Goal: Information Seeking & Learning: Understand process/instructions

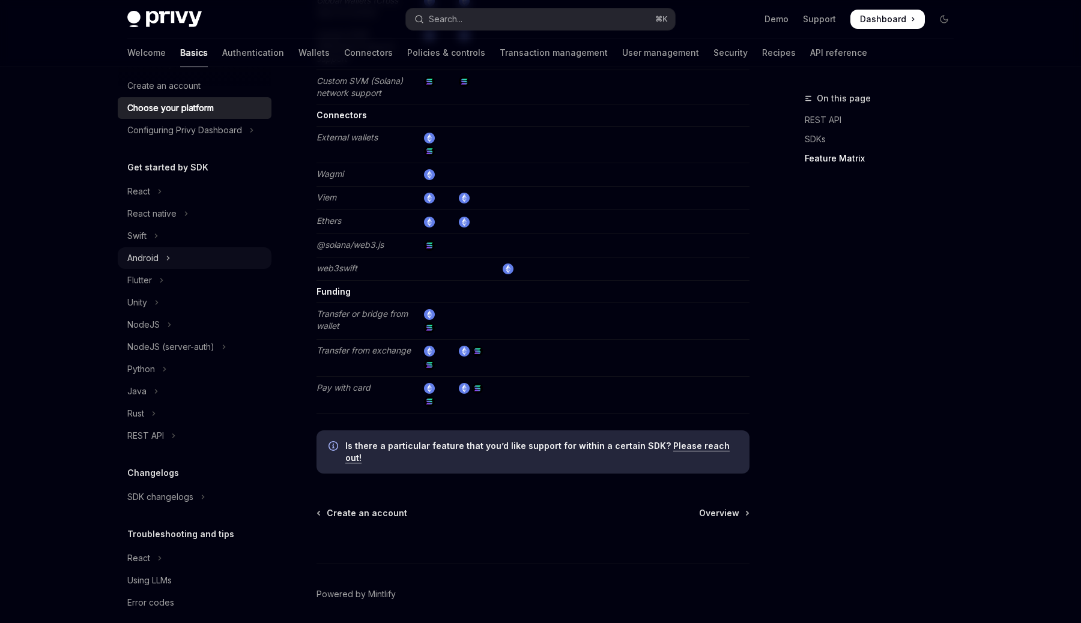
scroll to position [68, 0]
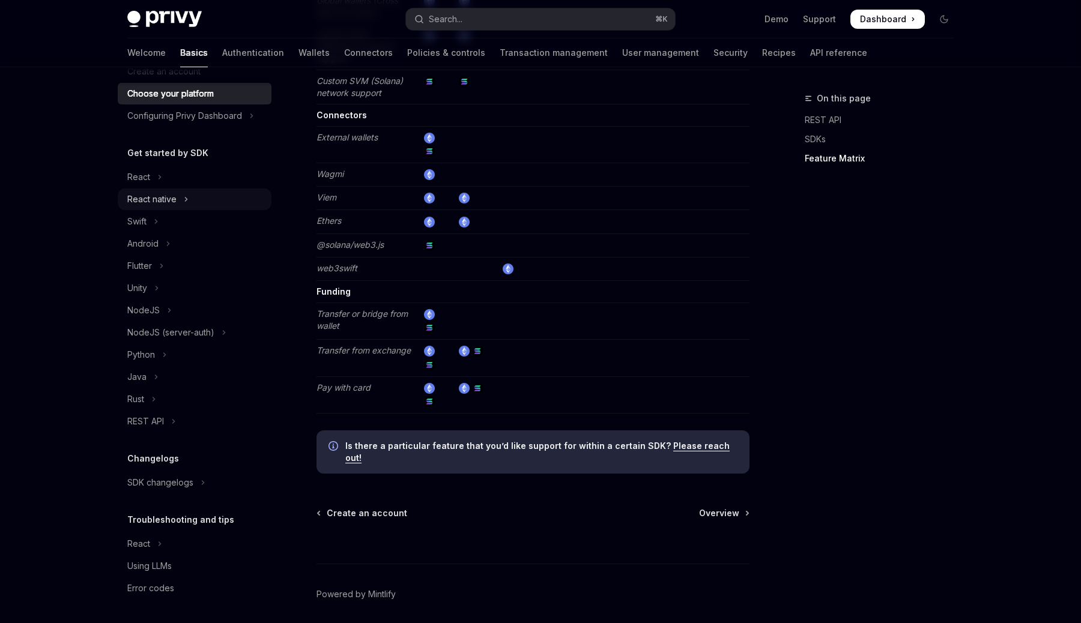
click at [174, 196] on div "React native" at bounding box center [151, 199] width 49 height 14
type textarea "*"
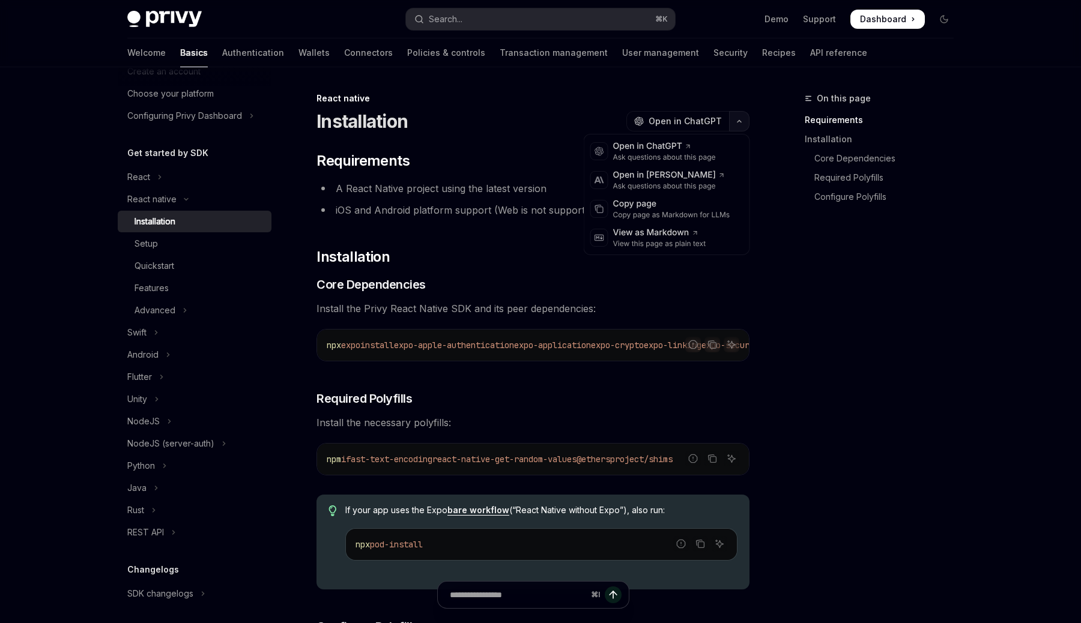
click at [742, 119] on icon "button" at bounding box center [739, 121] width 14 height 5
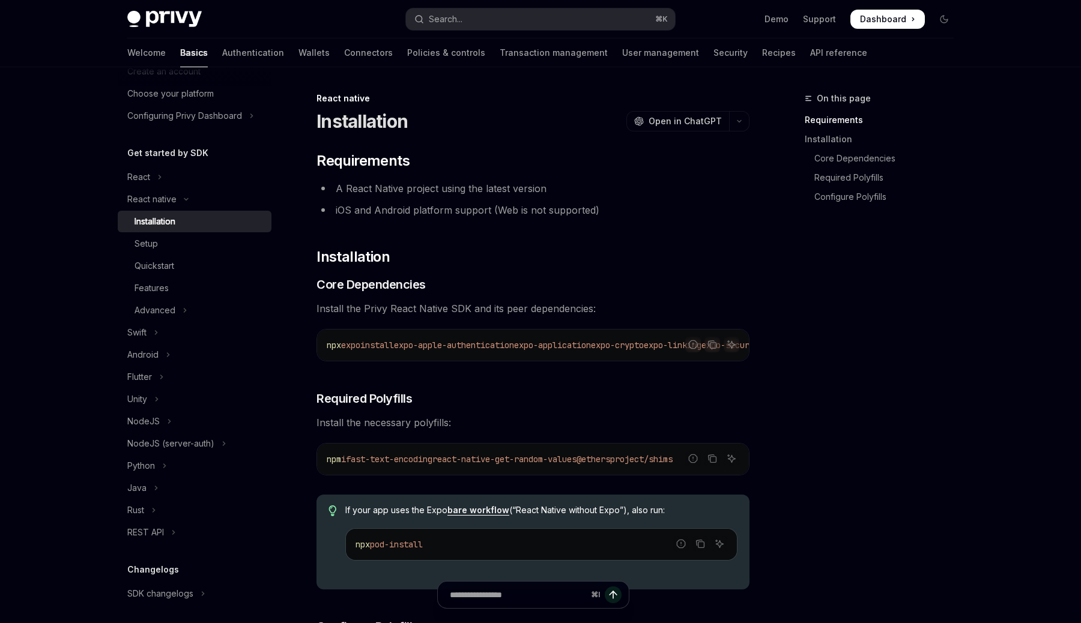
click at [790, 289] on div "On this page Requirements Installation Core Dependencies Required Polyfills Con…" at bounding box center [872, 357] width 183 height 532
click at [504, 593] on input "Ask a question..." at bounding box center [518, 595] width 194 height 26
type input "**********"
type textarea "*"
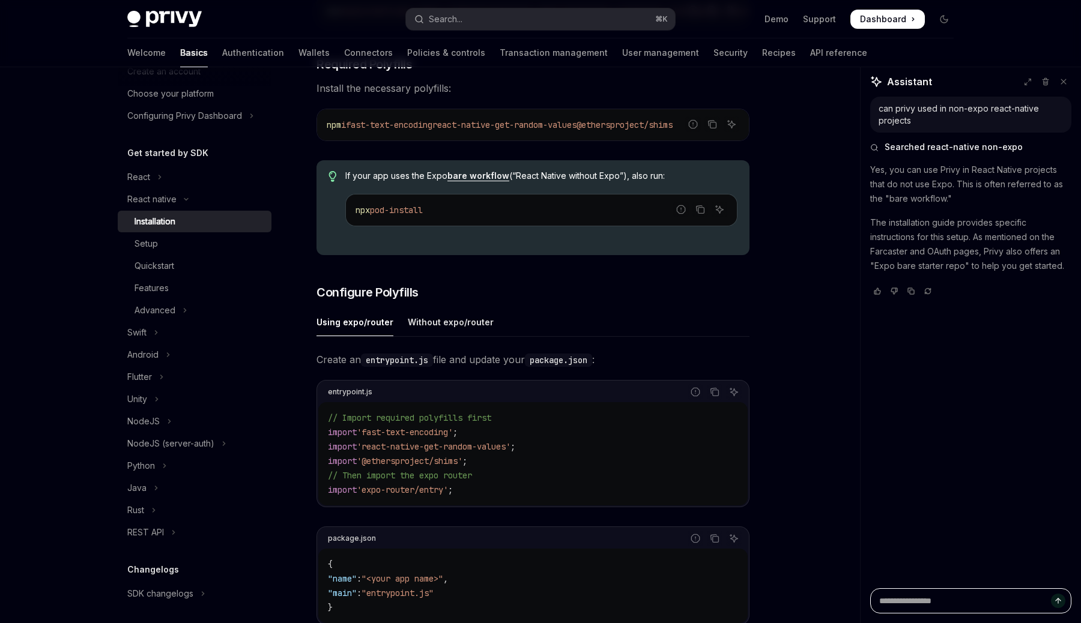
scroll to position [343, 0]
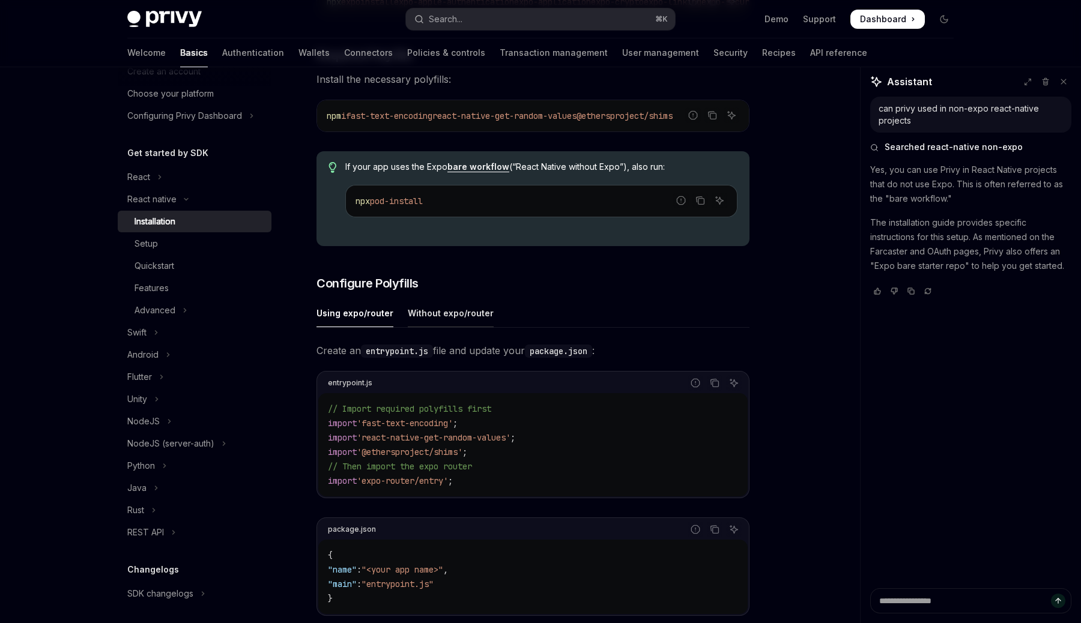
click at [462, 319] on div "Without expo/router" at bounding box center [451, 313] width 86 height 28
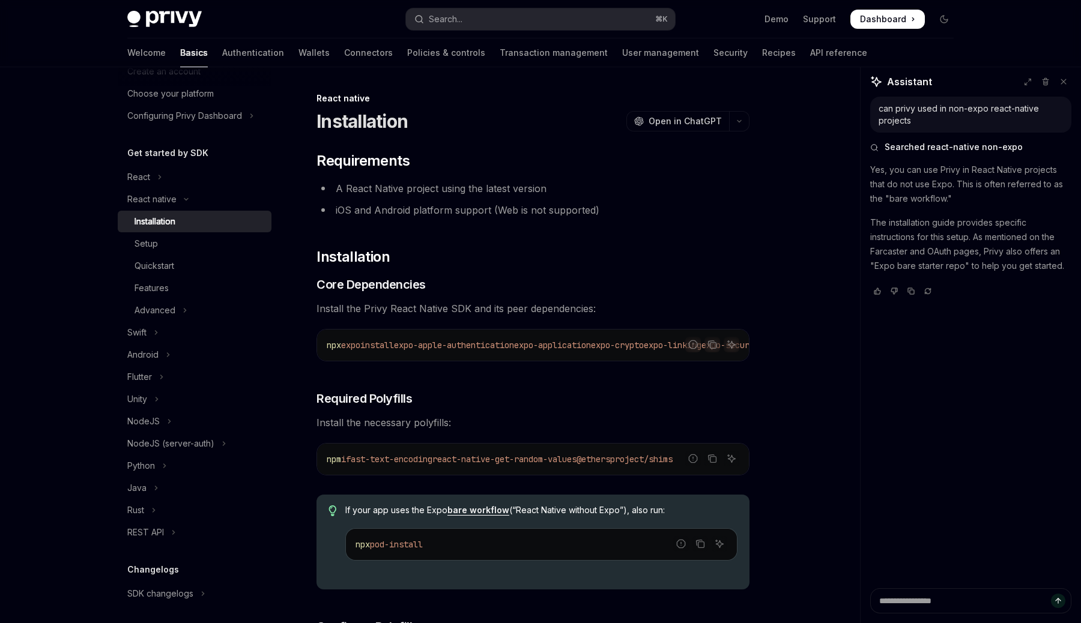
click at [694, 132] on div "Installation OpenAI Open in ChatGPT" at bounding box center [532, 121] width 433 height 22
click at [694, 128] on button "OpenAI Open in ChatGPT" at bounding box center [677, 121] width 103 height 20
click at [716, 349] on button "Copy the contents from the code block" at bounding box center [712, 345] width 16 height 16
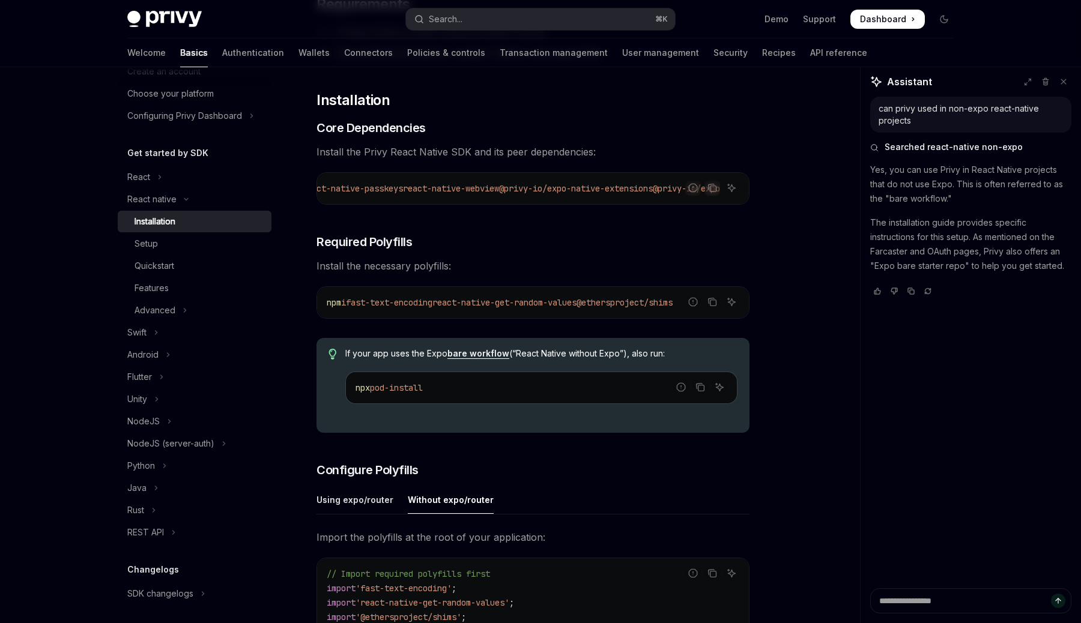
scroll to position [159, 0]
copy span "fast-text-encoding react-native-get-random-values @ethersproject/shims"
drag, startPoint x: 357, startPoint y: 304, endPoint x: 788, endPoint y: 320, distance: 430.8
click at [788, 320] on div "On this page Requirements Installation Core Dependencies Required Polyfills Con…" at bounding box center [540, 561] width 845 height 1305
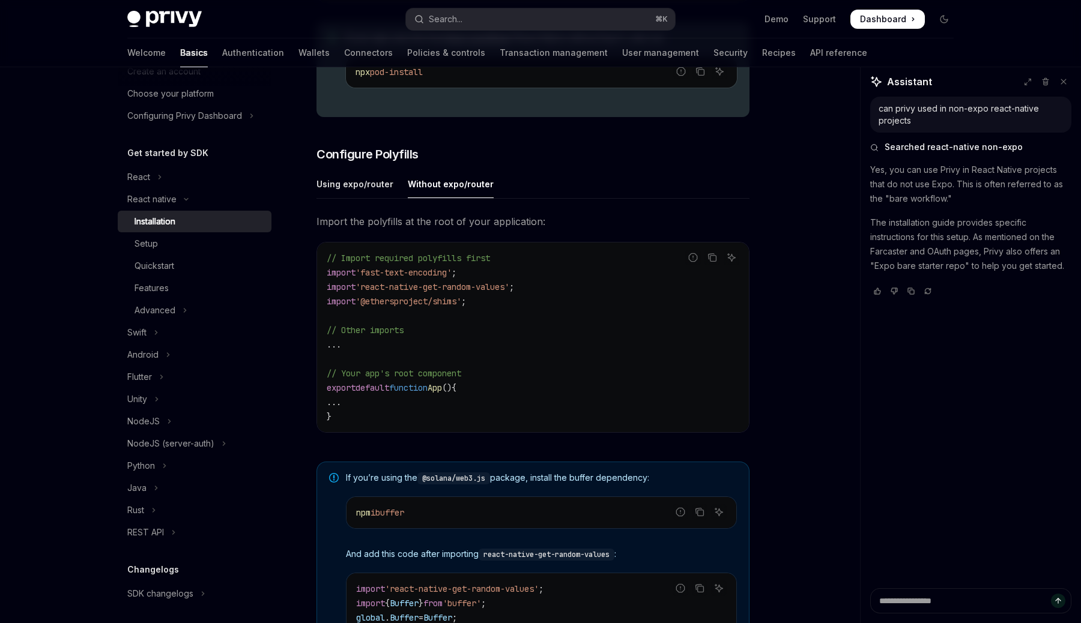
scroll to position [475, 0]
click at [498, 306] on code "// Import required polyfills first import 'fast-text-encoding' ; import 'react-…" at bounding box center [533, 335] width 413 height 173
click at [449, 304] on span "'@ethersproject/shims'" at bounding box center [408, 299] width 106 height 11
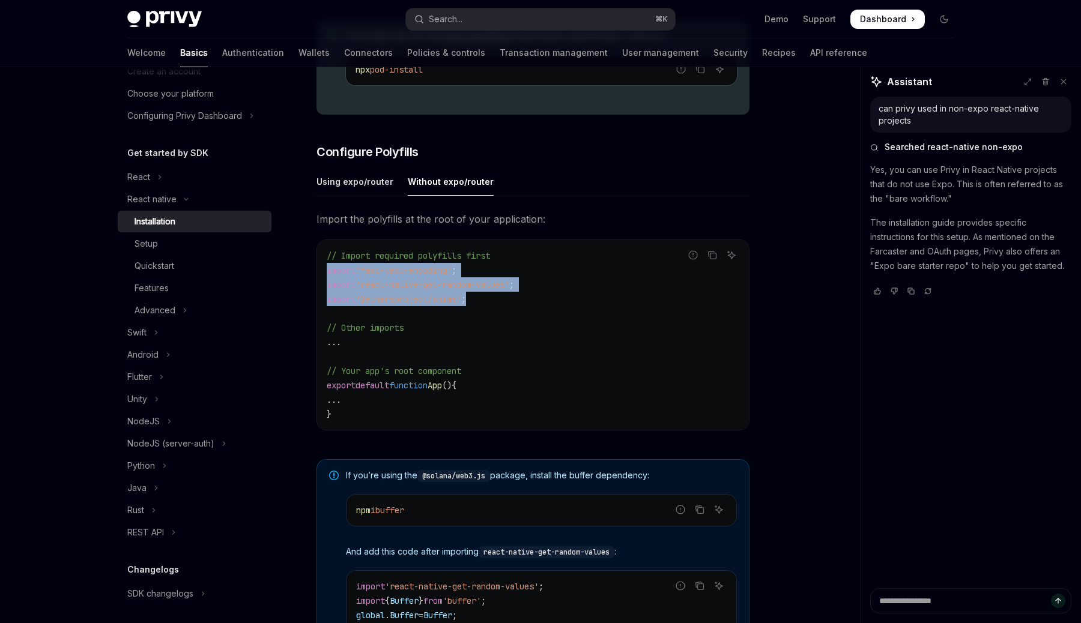
copy code "import 'fast-text-encoding' ; import 'react-native-get-random-values' ; import …"
drag, startPoint x: 482, startPoint y: 303, endPoint x: 315, endPoint y: 277, distance: 168.3
click at [315, 277] on div "React native Installation OpenAI Open in ChatGPT OpenAI Open in ChatGPT ​ Requi…" at bounding box center [420, 256] width 663 height 1281
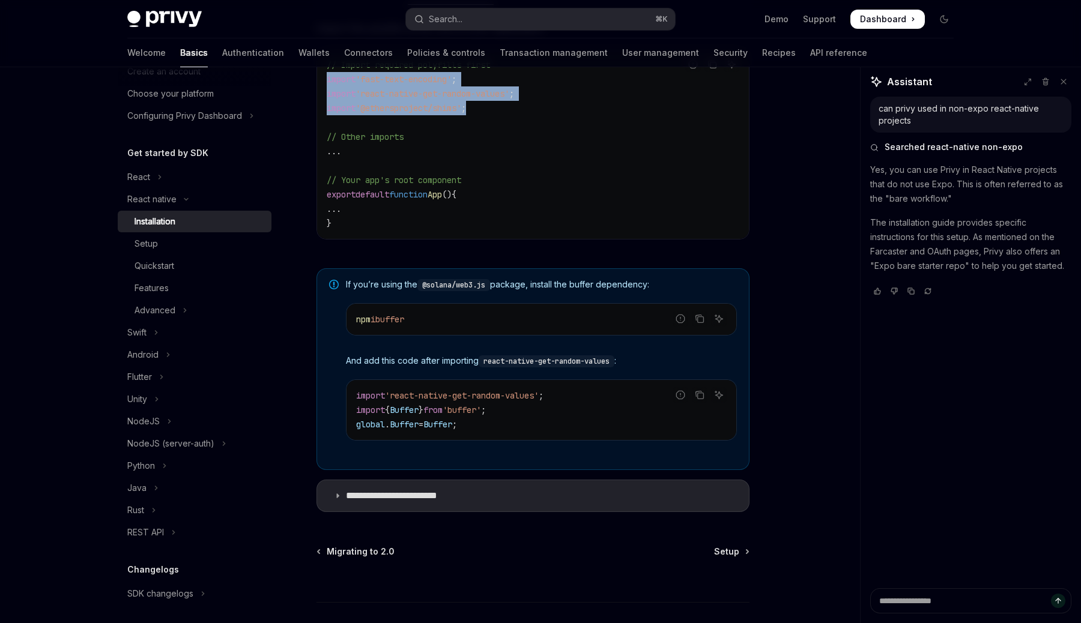
scroll to position [667, 0]
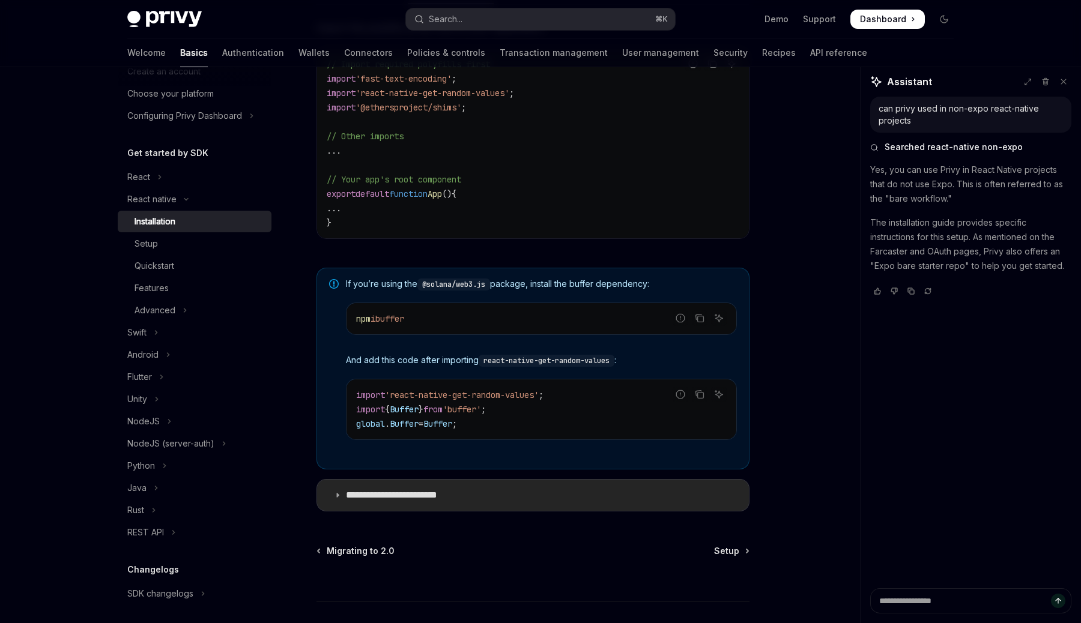
click at [342, 498] on summary "**********" at bounding box center [533, 495] width 432 height 31
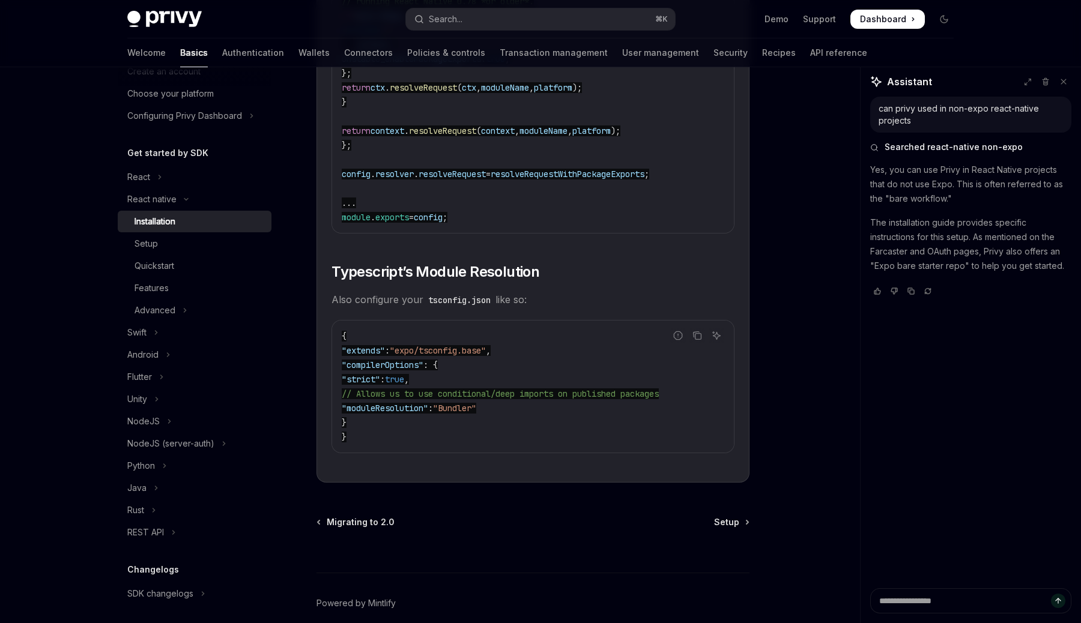
scroll to position [1977, 0]
click at [734, 528] on span "Setup" at bounding box center [726, 522] width 25 height 12
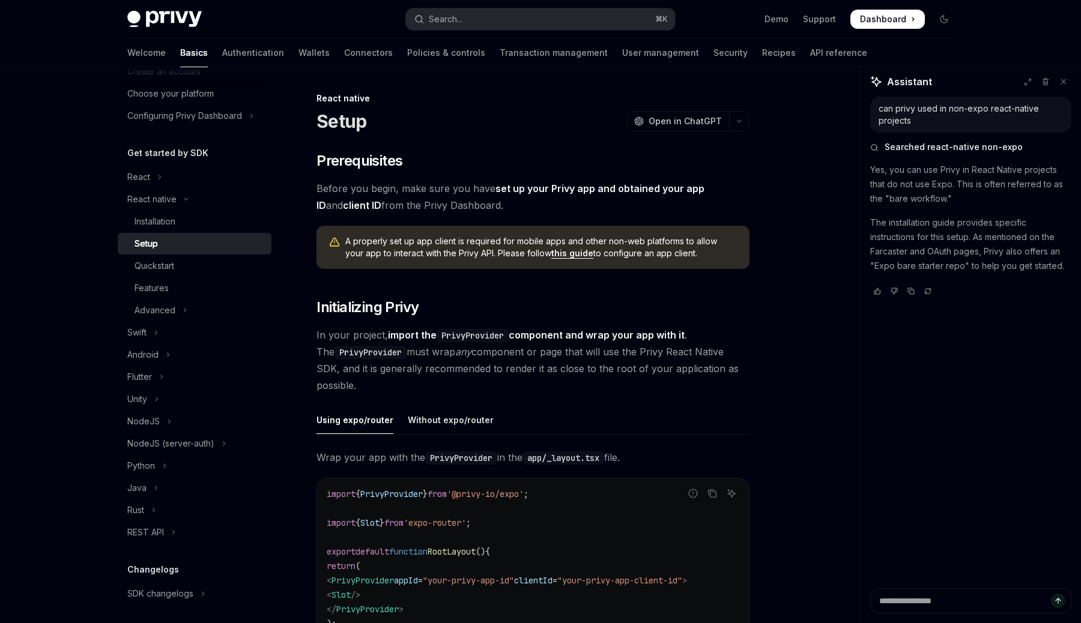
click at [649, 186] on link "set up your Privy app and obtained your app ID" at bounding box center [510, 197] width 388 height 29
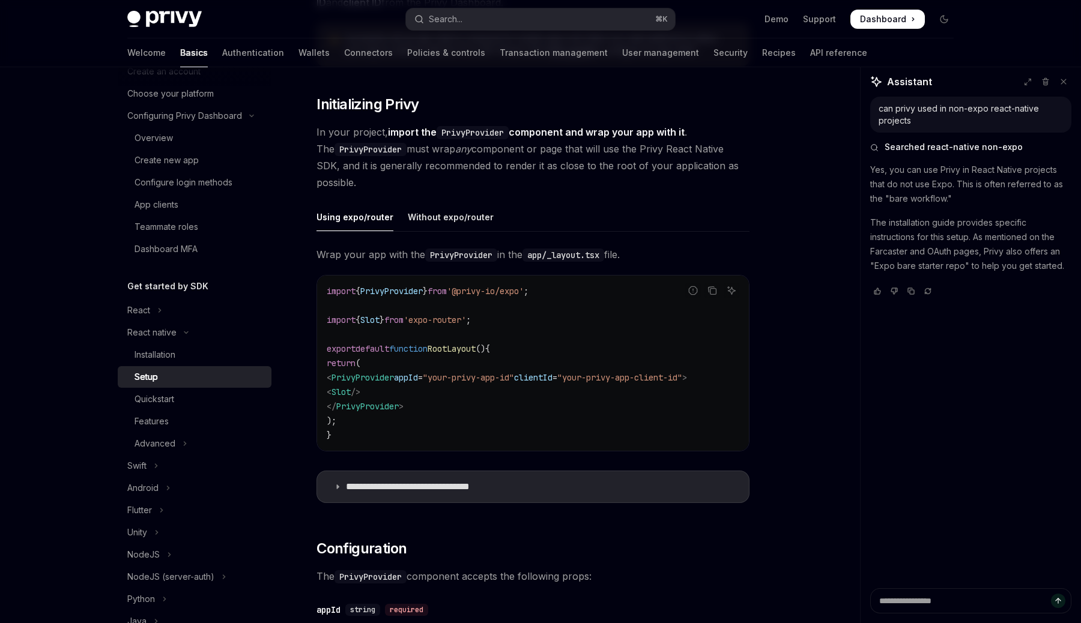
scroll to position [210, 0]
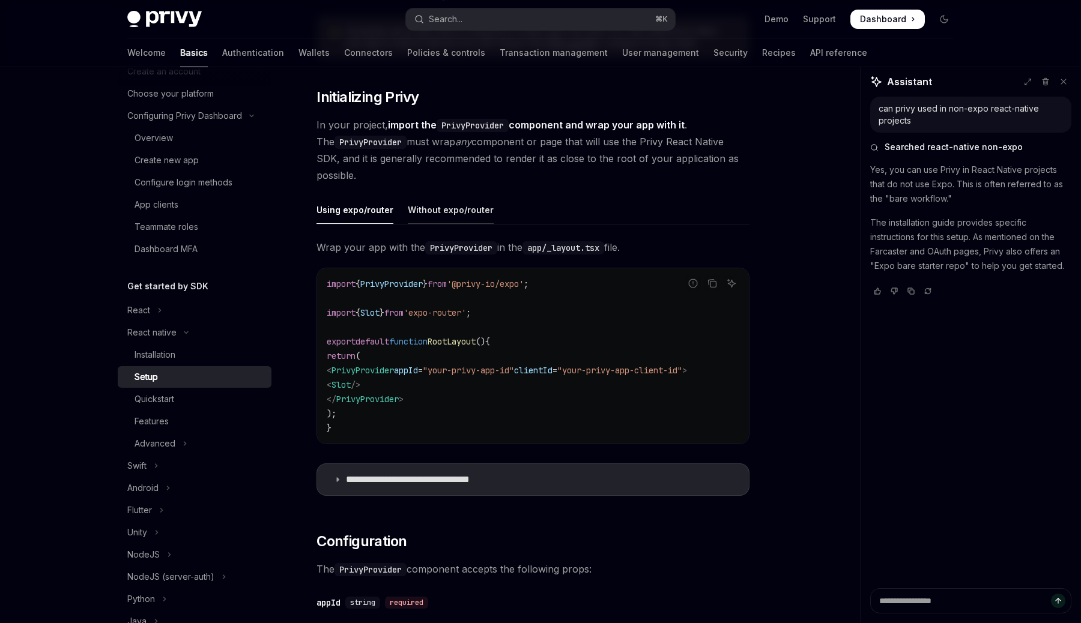
click at [445, 220] on div "Without expo/router" at bounding box center [451, 210] width 86 height 28
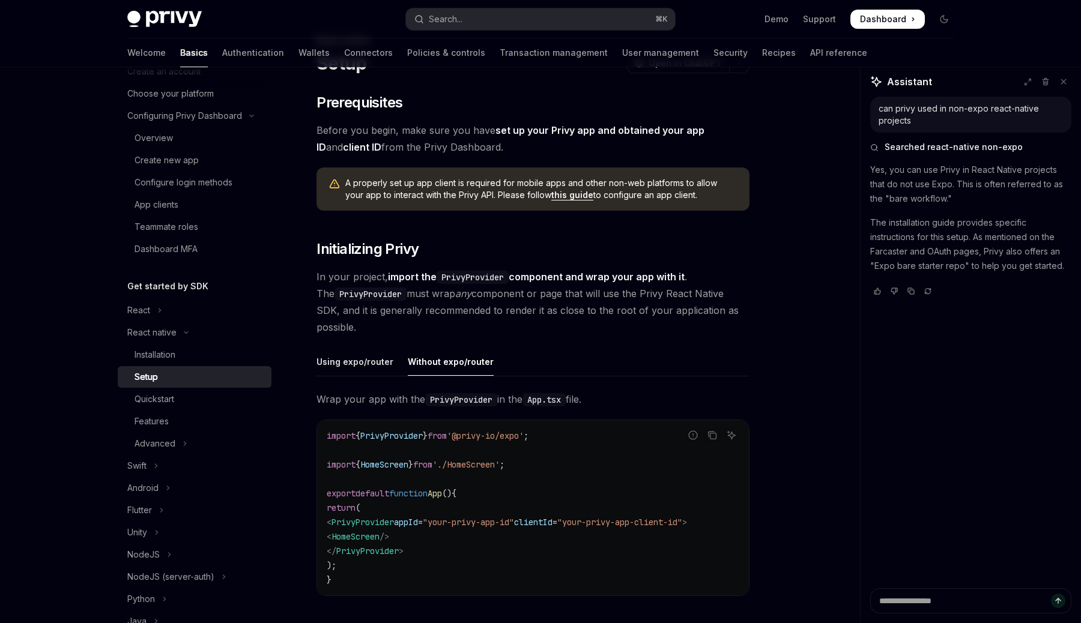
scroll to position [52, 0]
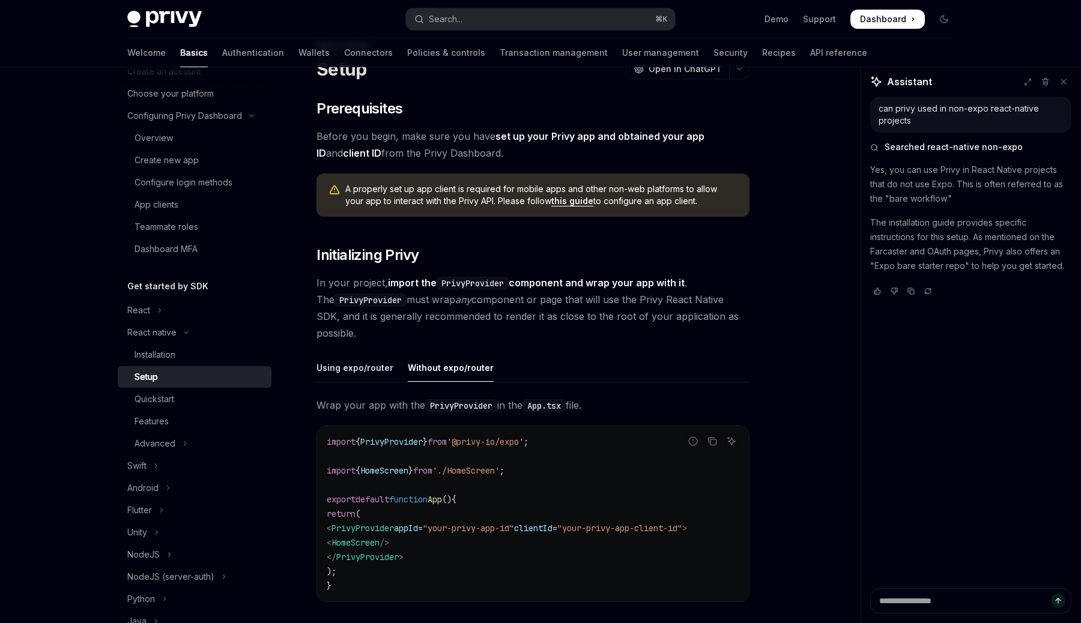
click at [565, 204] on link "this guide" at bounding box center [572, 201] width 42 height 11
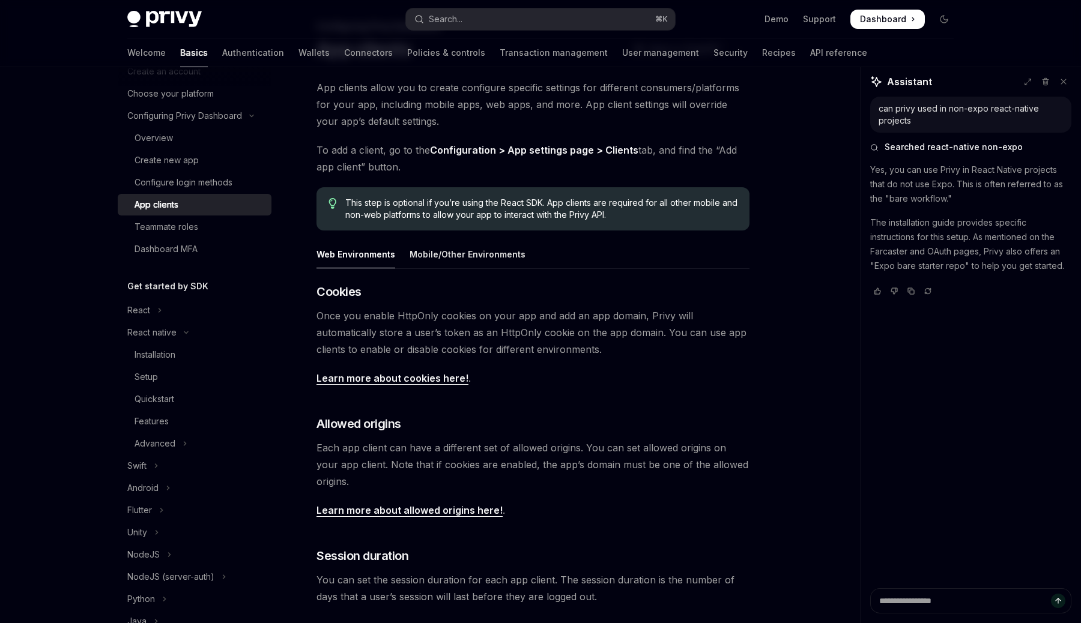
scroll to position [73, 0]
click at [510, 256] on div "Mobile/Other Environments" at bounding box center [468, 254] width 116 height 28
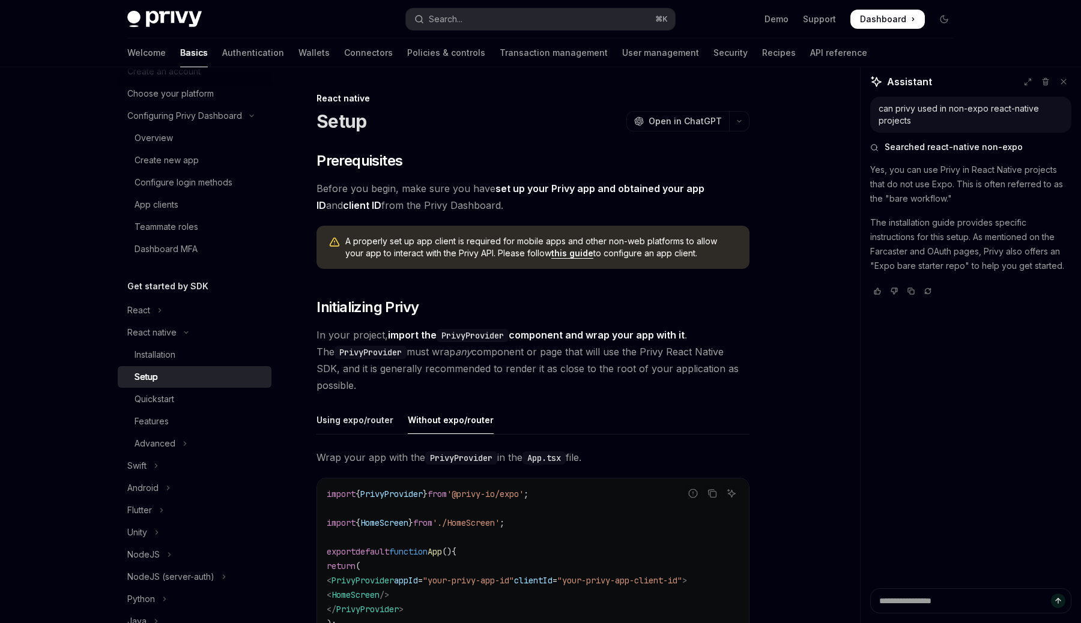
click at [345, 206] on link "client ID" at bounding box center [362, 205] width 38 height 13
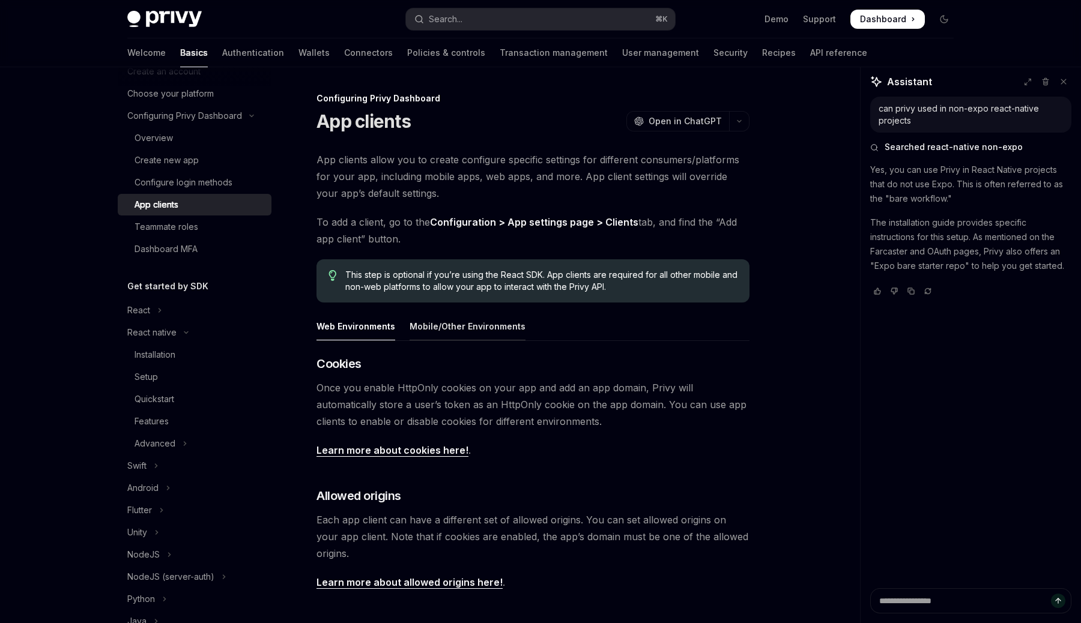
click at [491, 328] on div "Mobile/Other Environments" at bounding box center [468, 326] width 116 height 28
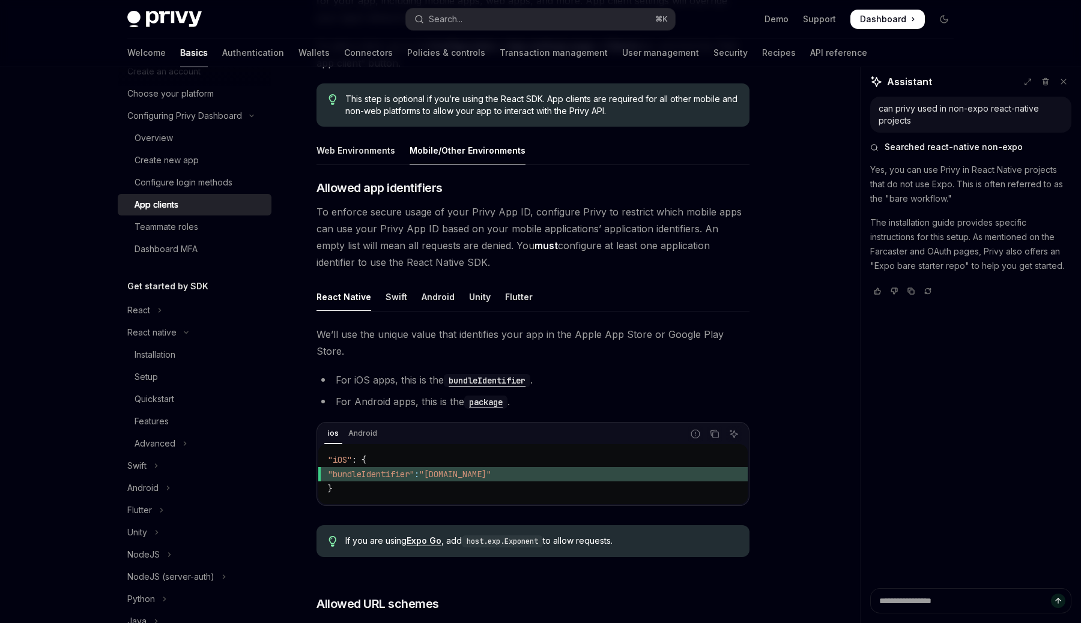
scroll to position [169, 0]
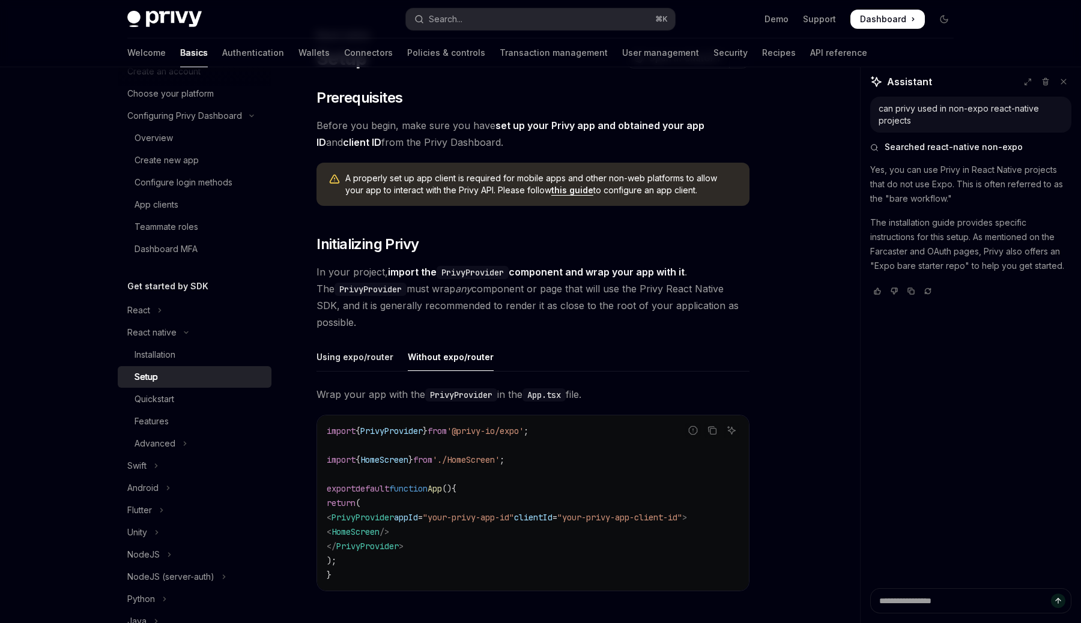
scroll to position [62, 0]
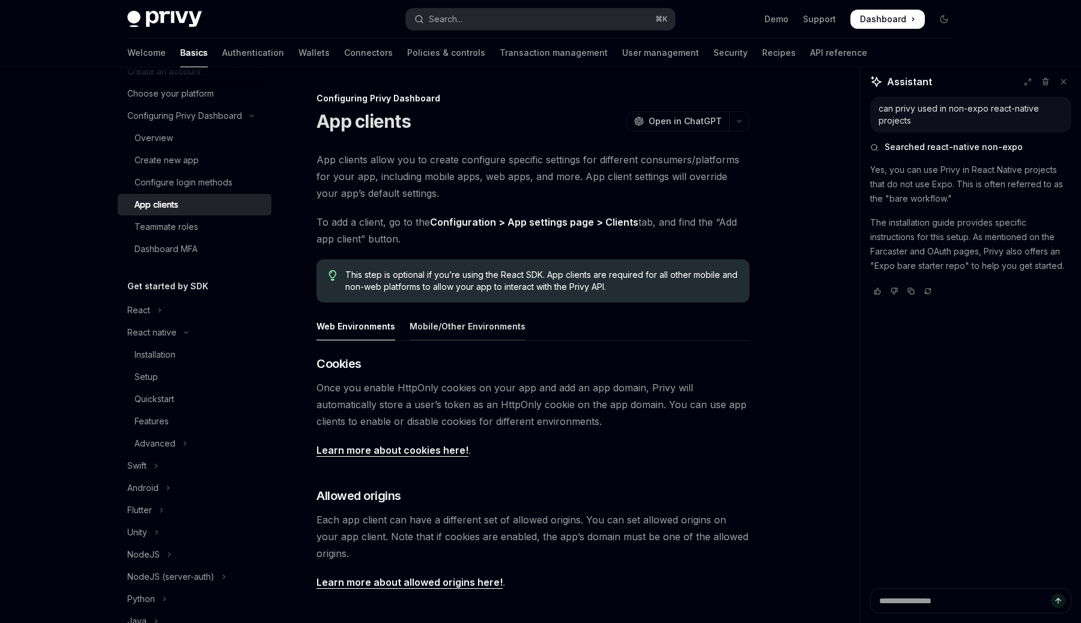
click at [510, 326] on div "Mobile/Other Environments" at bounding box center [468, 326] width 116 height 28
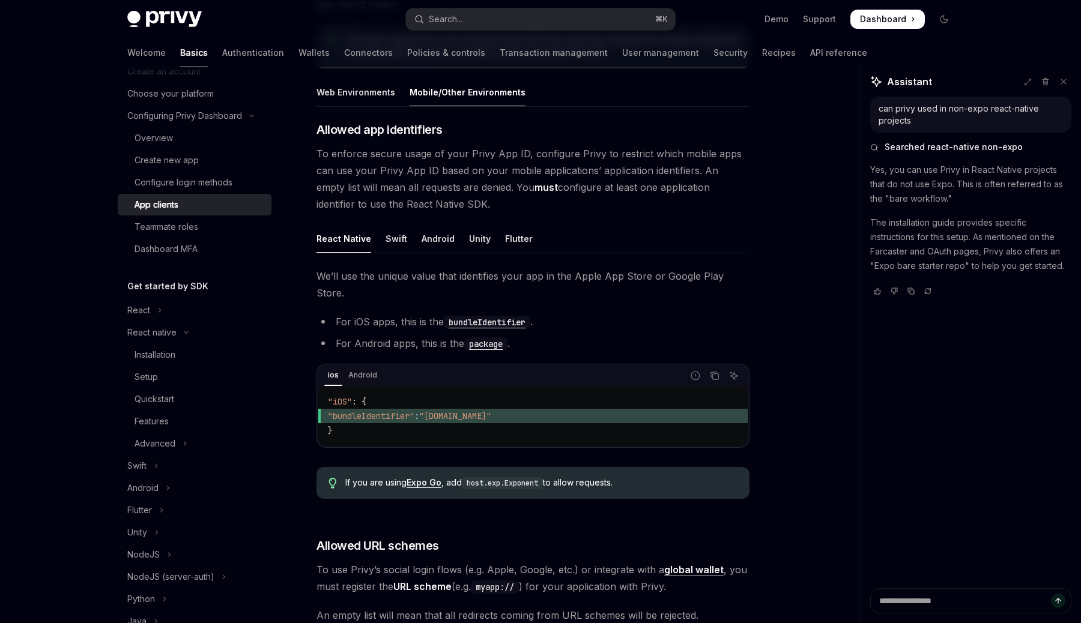
scroll to position [235, 0]
click at [406, 410] on span ""bundleIdentifier"" at bounding box center [371, 415] width 86 height 11
copy span "bundleIdentifier"
click at [371, 410] on span ""package"" at bounding box center [349, 415] width 43 height 11
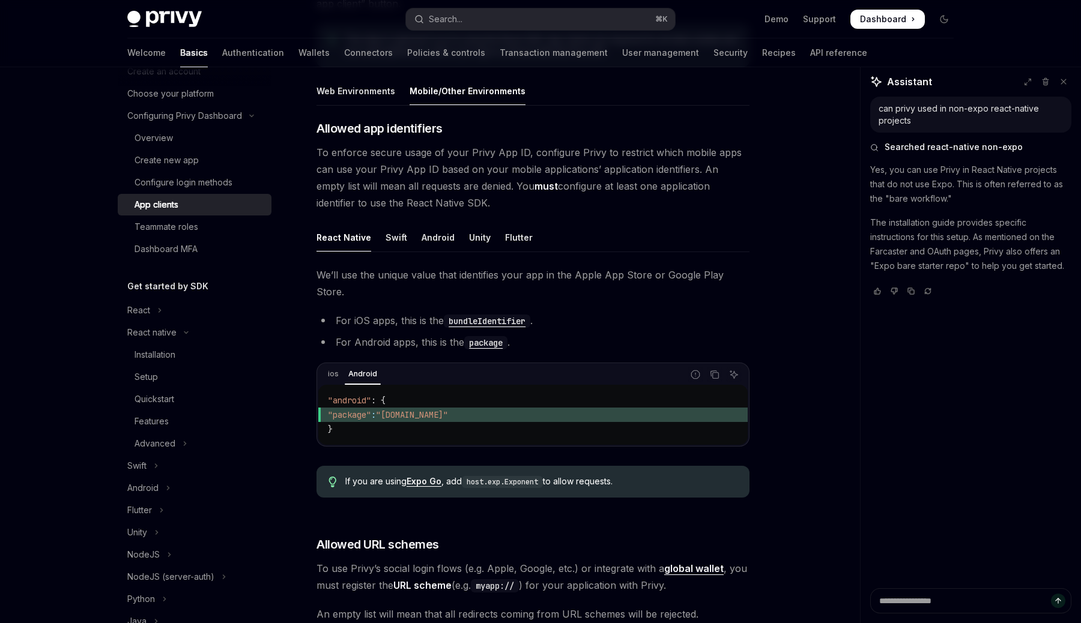
click at [371, 410] on span ""package"" at bounding box center [349, 415] width 43 height 11
copy span "package"
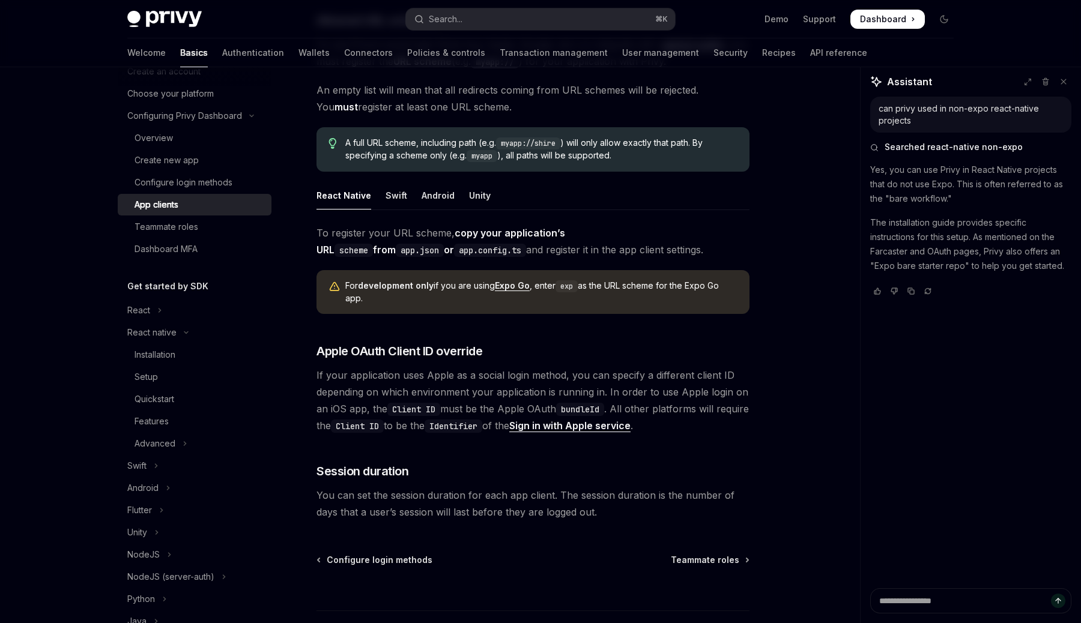
scroll to position [776, 0]
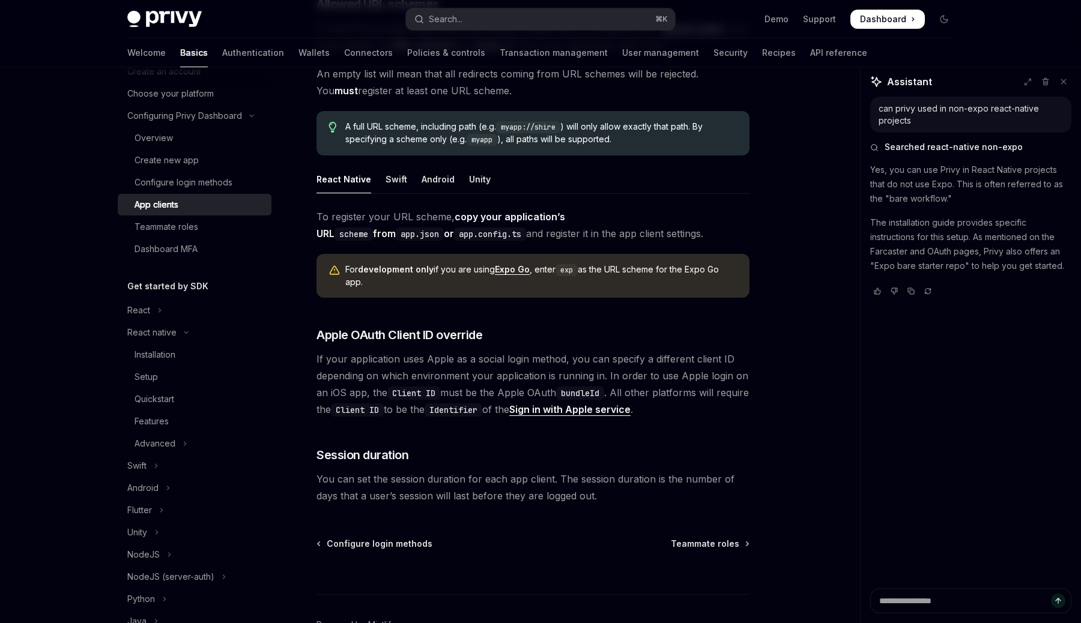
click at [508, 208] on span "To register your URL scheme, copy your application’s URL scheme from app.json o…" at bounding box center [532, 225] width 433 height 34
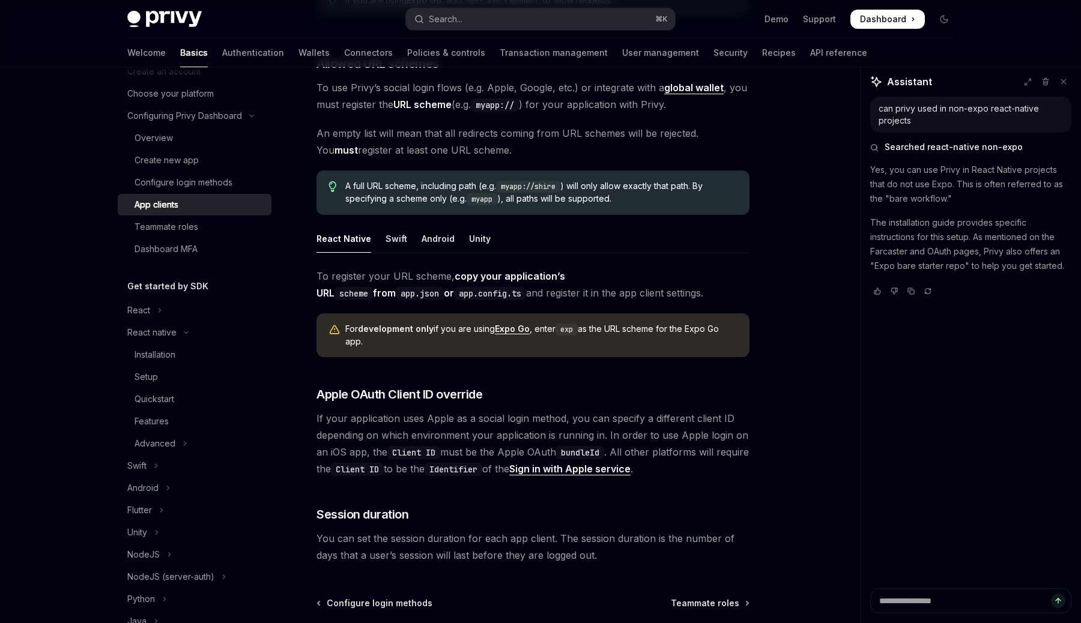
scroll to position [703, 0]
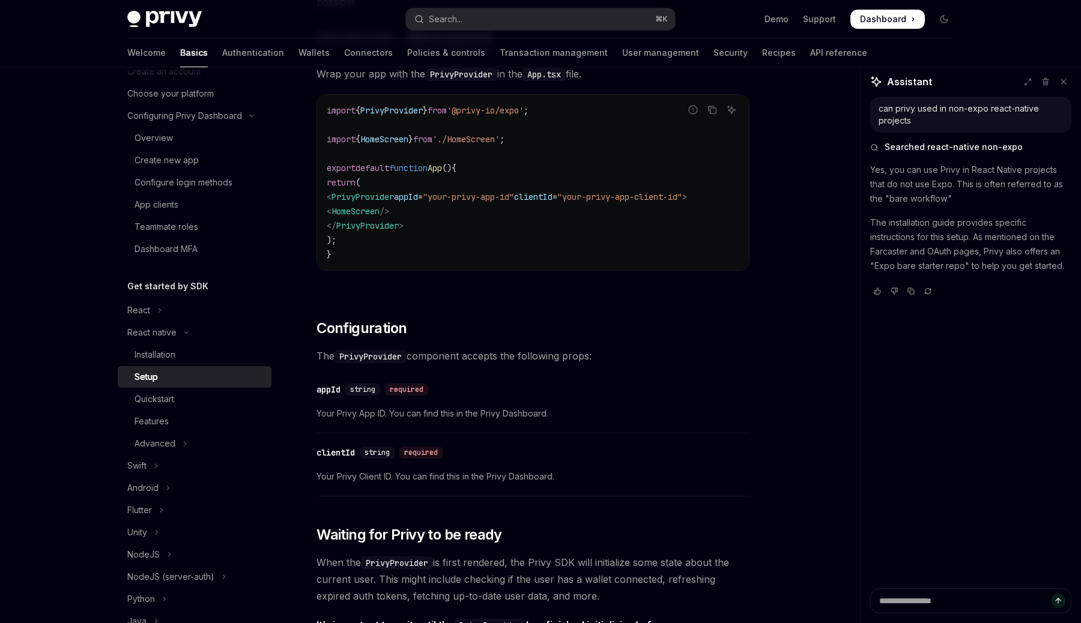
scroll to position [411, 0]
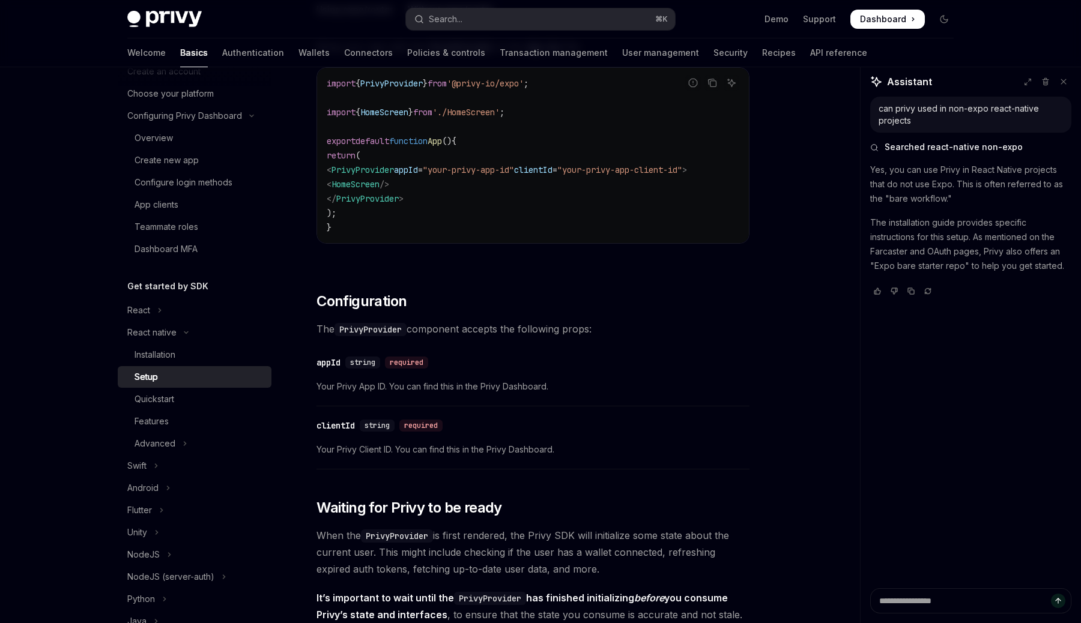
click at [380, 172] on span "PrivyProvider" at bounding box center [362, 170] width 62 height 11
copy code "< PrivyProvider appId = "your-privy-app-id" clientId = "your-privy-app-client-i…"
click at [574, 311] on h2 "​ Configuration" at bounding box center [532, 301] width 433 height 19
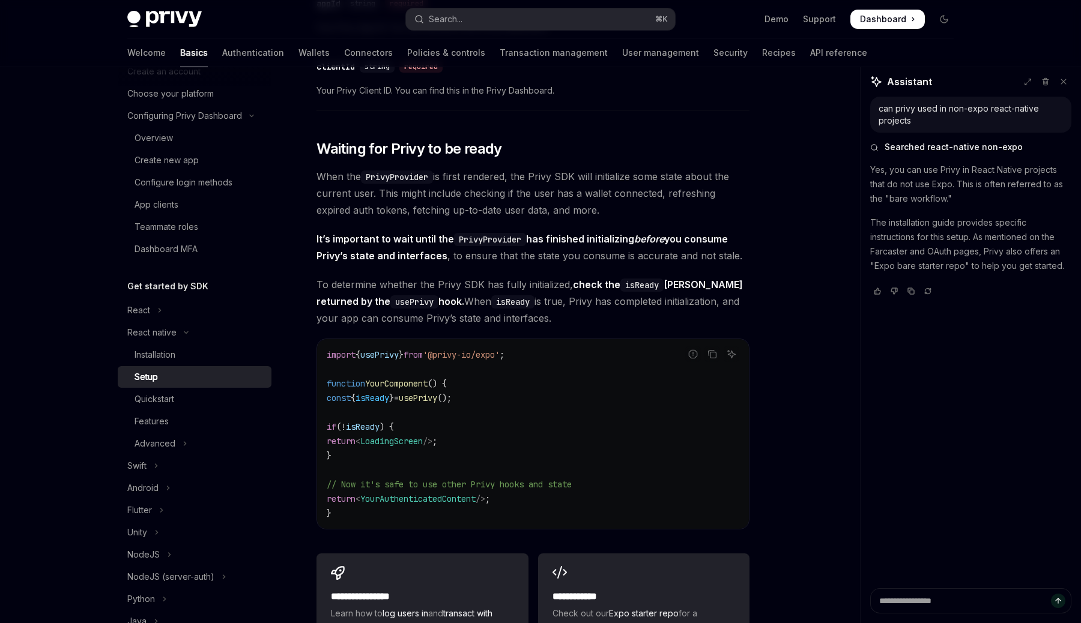
scroll to position [770, 0]
click at [452, 402] on span "();" at bounding box center [444, 397] width 14 height 11
copy code "const { isReady } = usePrivy ();"
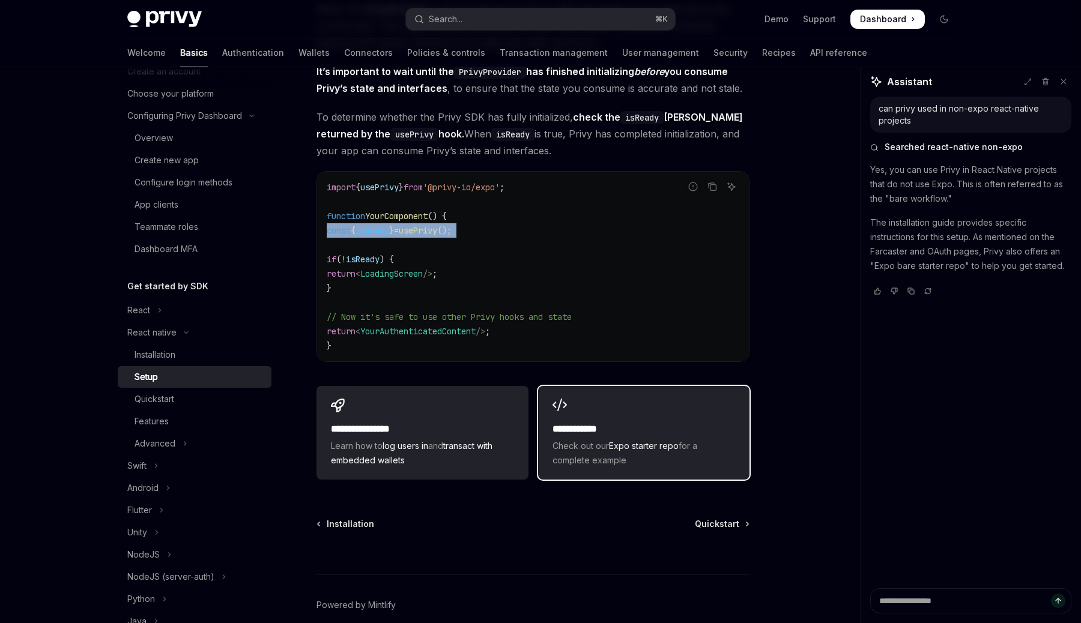
scroll to position [997, 0]
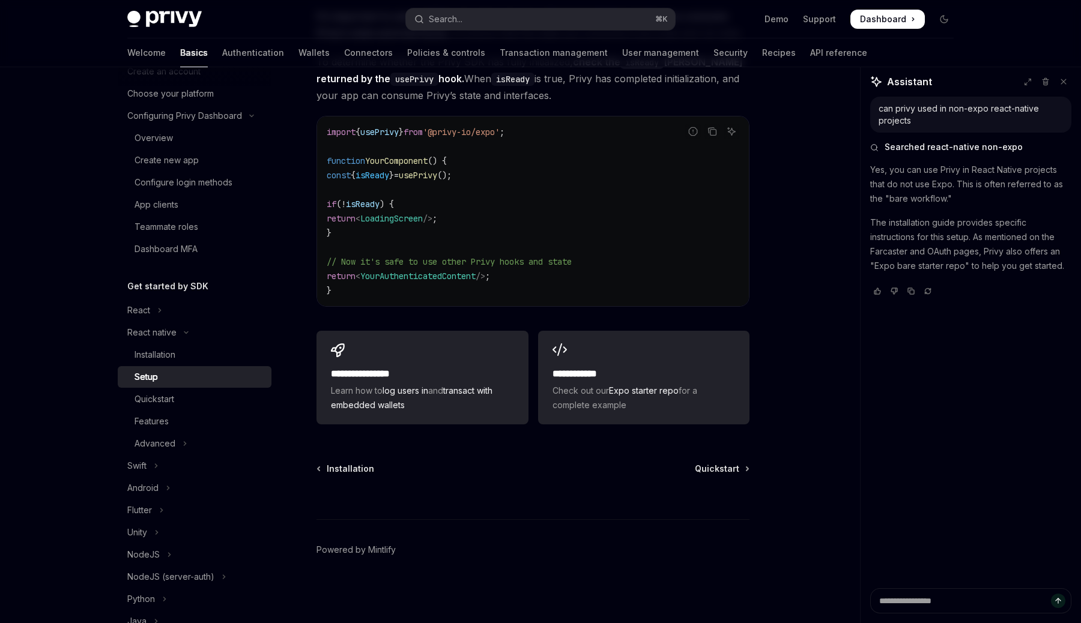
click at [728, 476] on div "⌘ I" at bounding box center [532, 497] width 433 height 44
click at [729, 469] on span "Quickstart" at bounding box center [717, 469] width 44 height 12
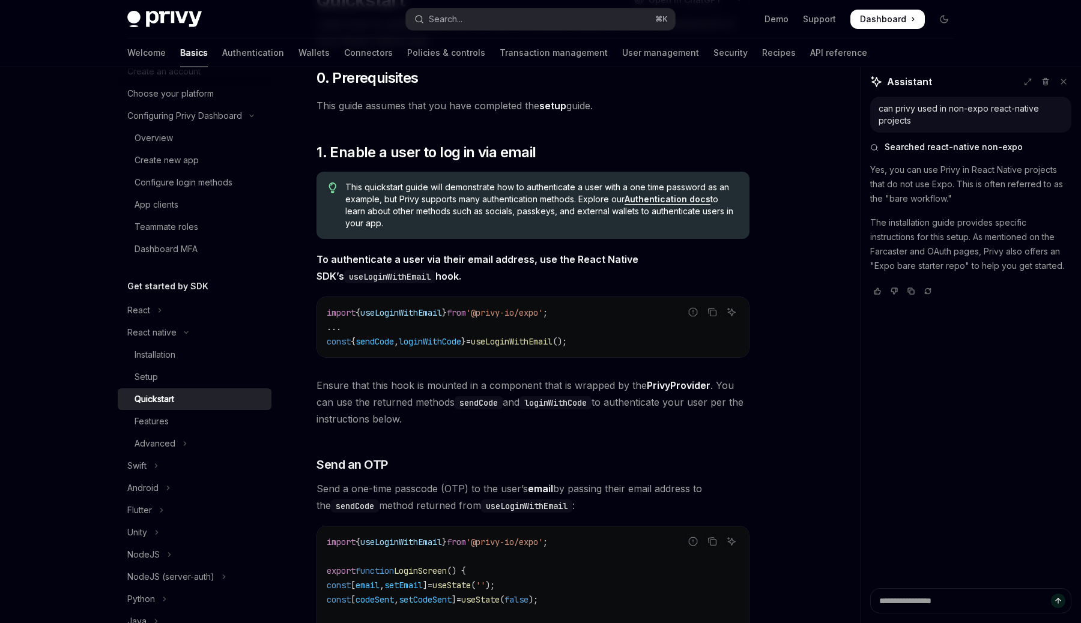
scroll to position [130, 0]
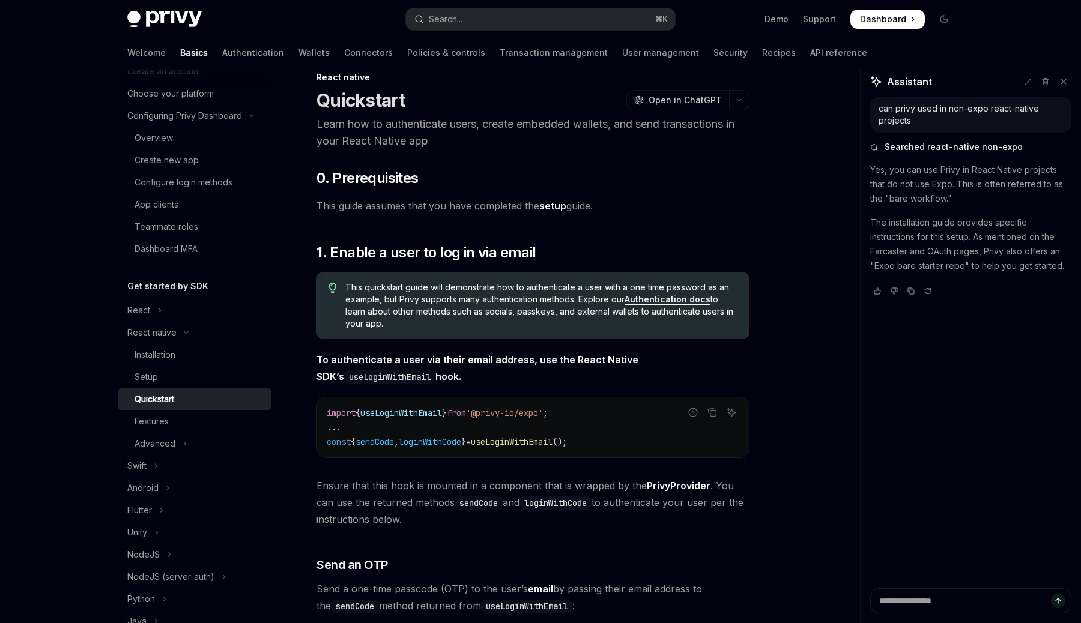
scroll to position [0, 0]
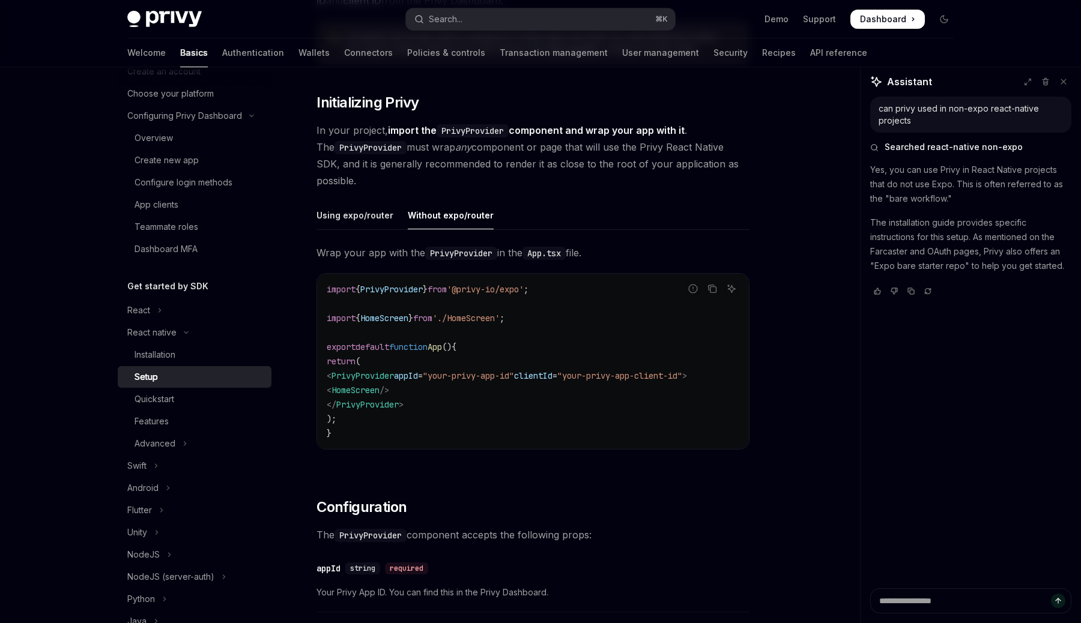
scroll to position [210, 0]
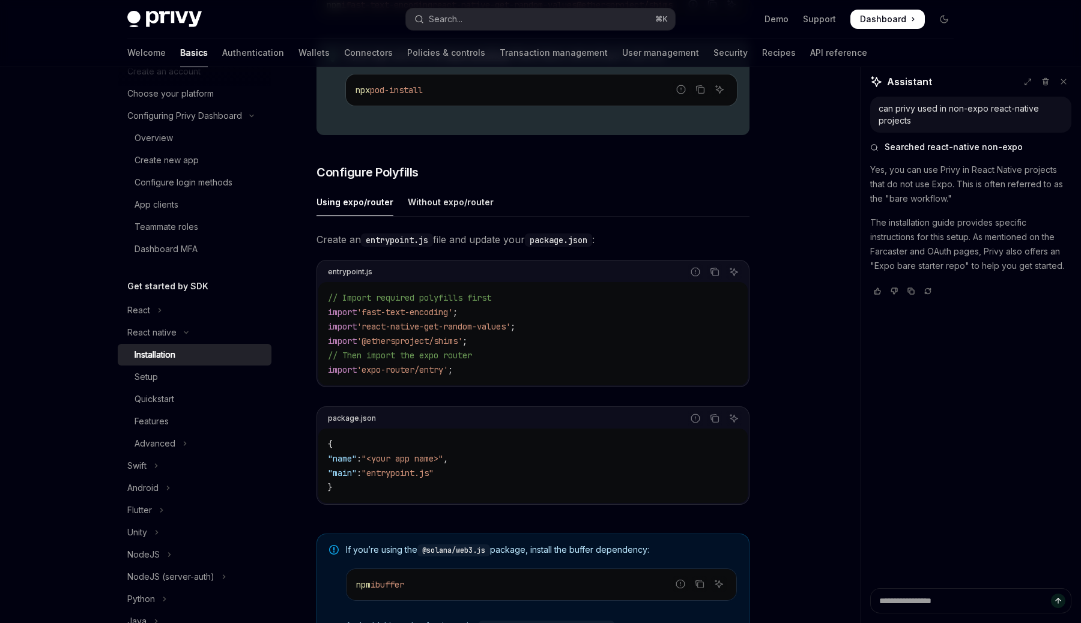
scroll to position [454, 0]
click at [453, 203] on div "Without expo/router" at bounding box center [451, 203] width 86 height 28
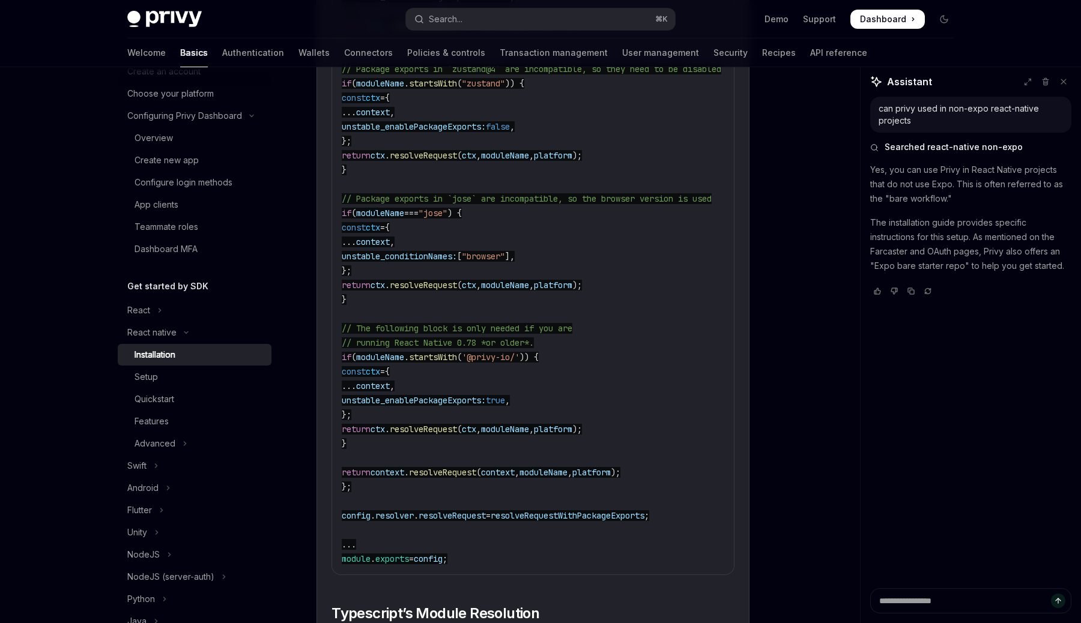
scroll to position [1636, 0]
click at [554, 518] on span "resolveRequestWithPackageExports" at bounding box center [568, 514] width 154 height 11
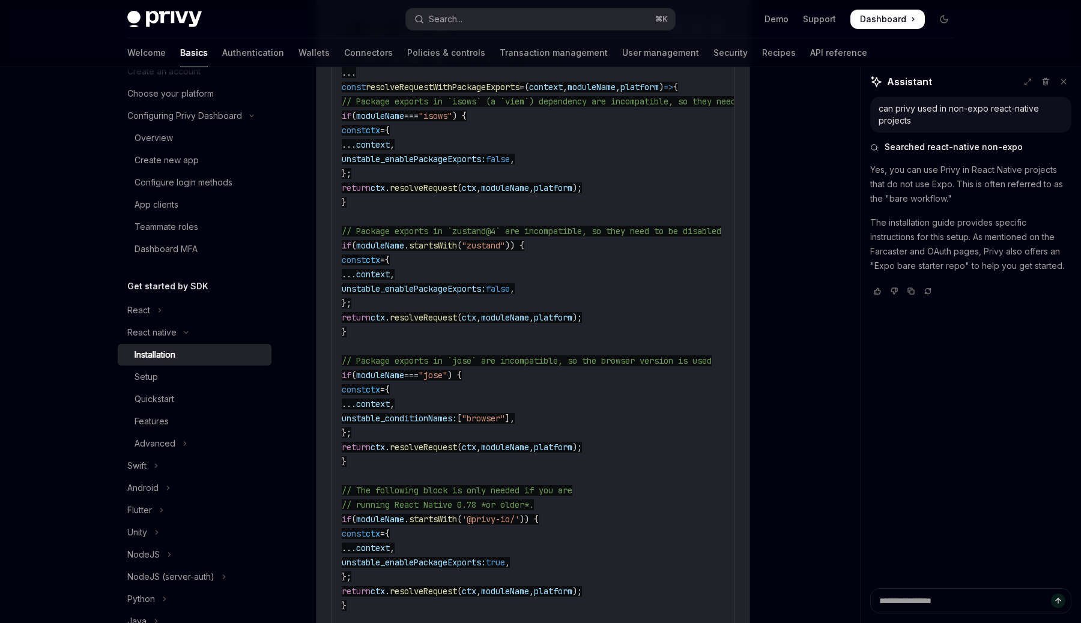
scroll to position [1450, 0]
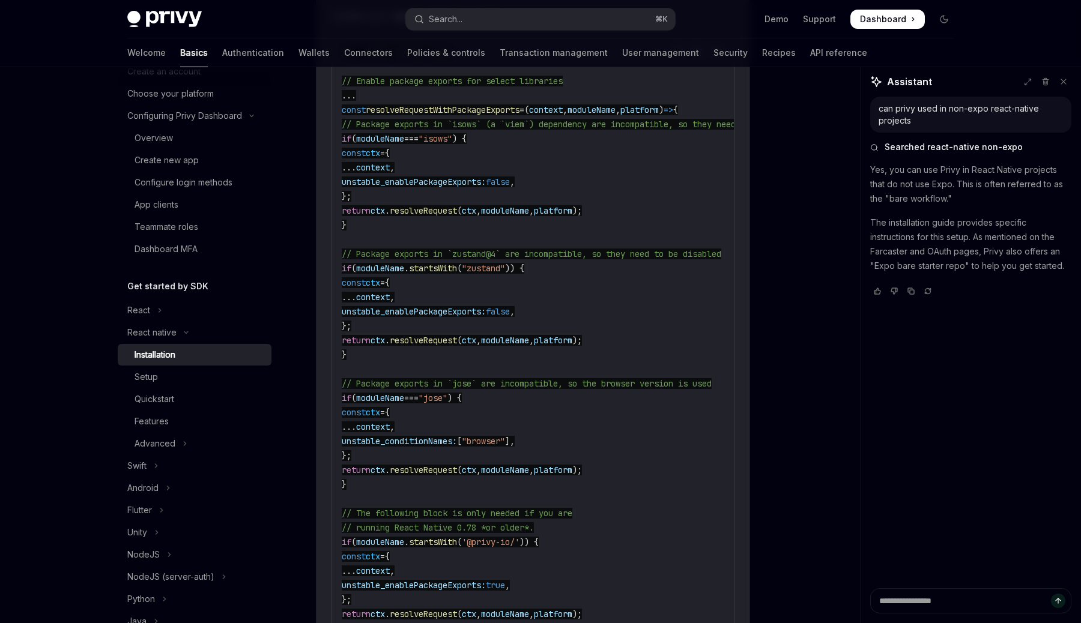
drag, startPoint x: 344, startPoint y: 113, endPoint x: 368, endPoint y: 169, distance: 60.6
click at [368, 169] on code "//...other config logic // Enable package exports for select libraries ... cons…" at bounding box center [589, 398] width 495 height 706
click at [357, 106] on code "//...other config logic // Enable package exports for select libraries ... cons…" at bounding box center [589, 398] width 495 height 706
drag, startPoint x: 343, startPoint y: 115, endPoint x: 501, endPoint y: 285, distance: 232.0
click at [501, 285] on code "//...other config logic // Enable package exports for select libraries ... cons…" at bounding box center [589, 398] width 495 height 706
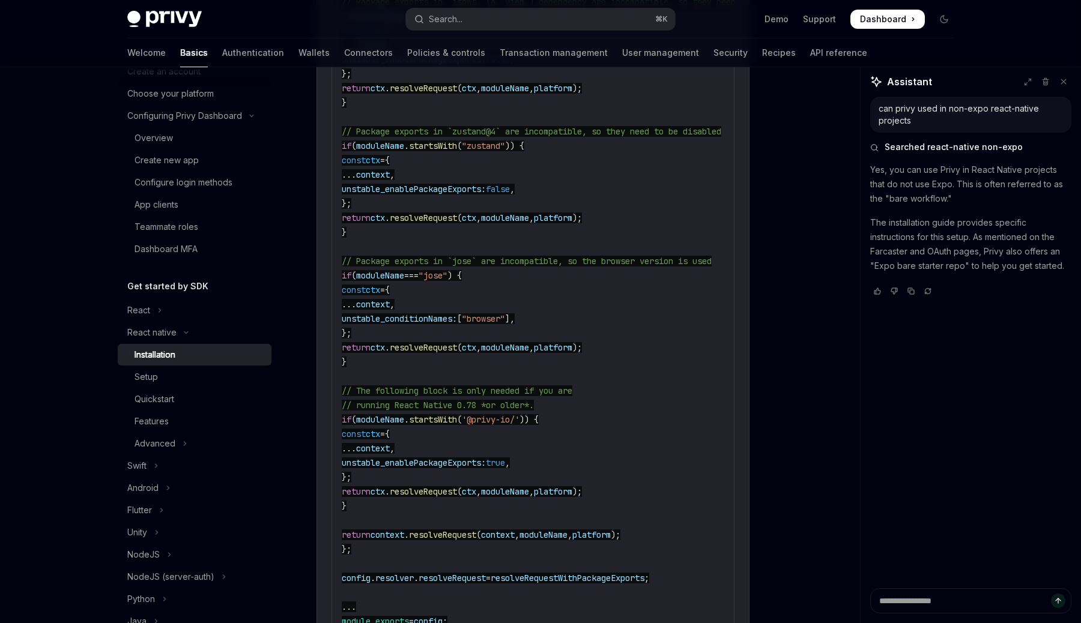
scroll to position [1573, 0]
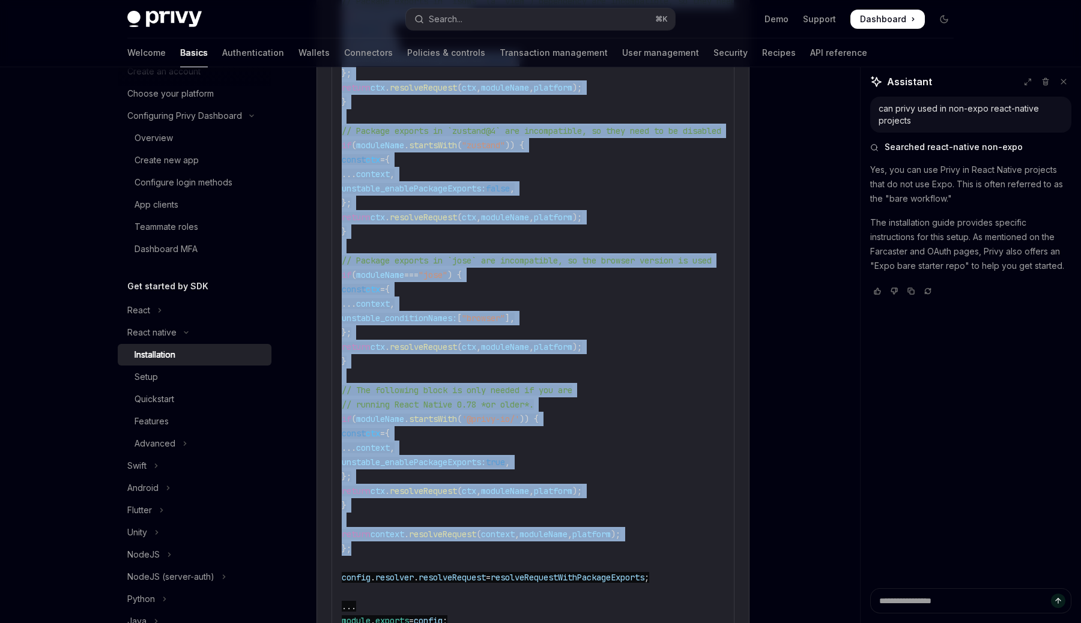
click at [392, 556] on code "//...other config logic // Enable package exports for select libraries ... cons…" at bounding box center [589, 275] width 495 height 706
copy code "const resolveRequestWithPackageExports = ( context , moduleName , platform ) =>…"
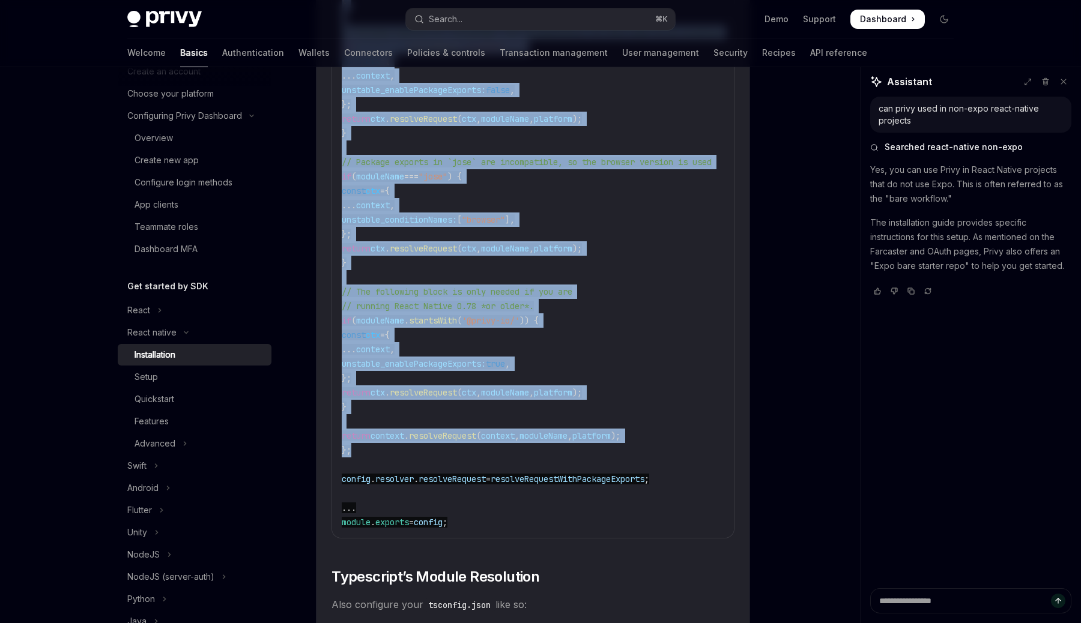
scroll to position [1682, 0]
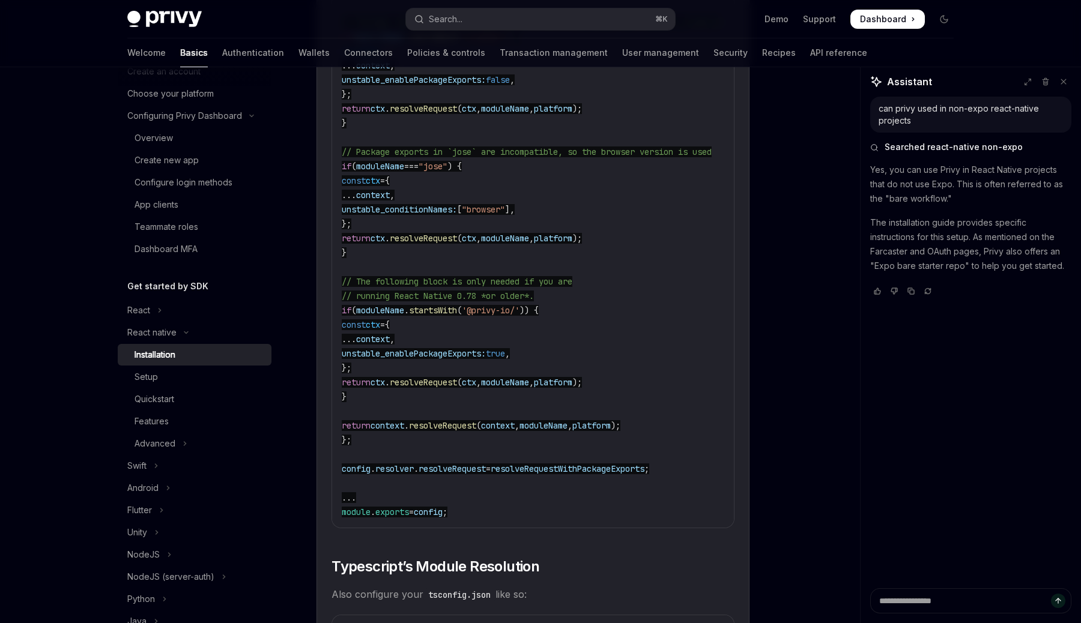
click at [486, 473] on span "resolveRequest" at bounding box center [452, 469] width 67 height 11
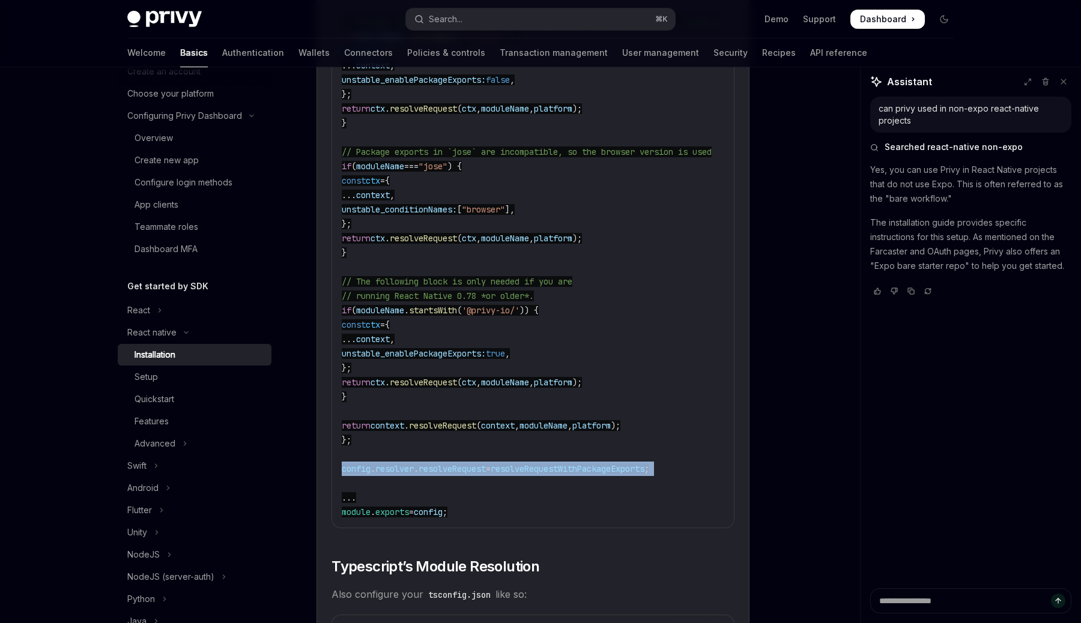
click at [486, 473] on span "resolveRequest" at bounding box center [452, 469] width 67 height 11
copy code "config . resolver . resolveRequest = resolveRequestWithPackageExports ;"
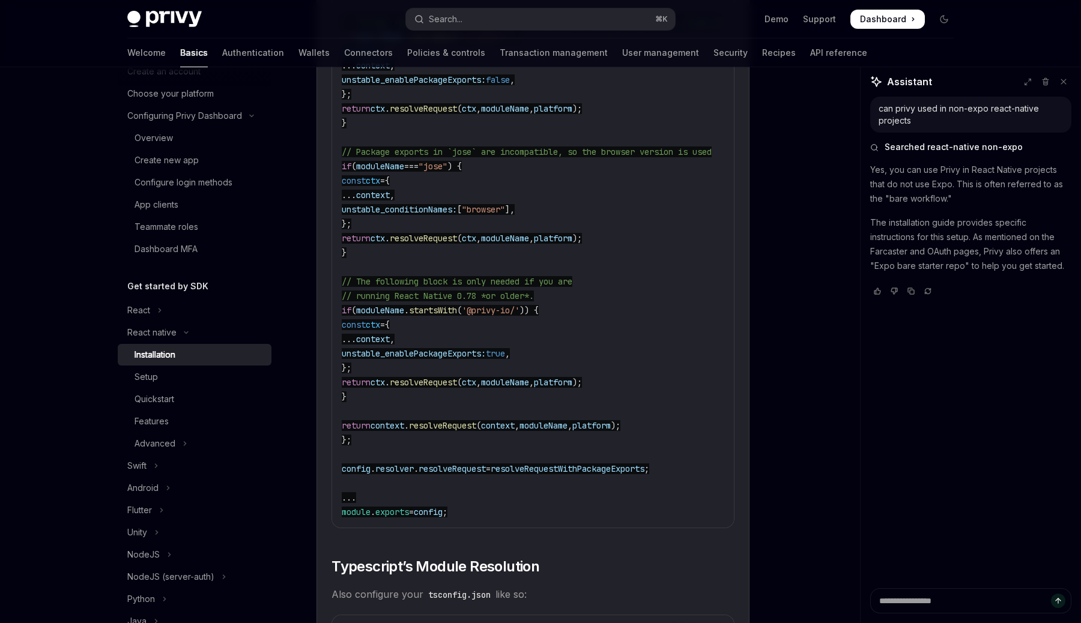
click at [640, 400] on code "//...other config logic // Enable package exports for select libraries ... cons…" at bounding box center [589, 166] width 495 height 706
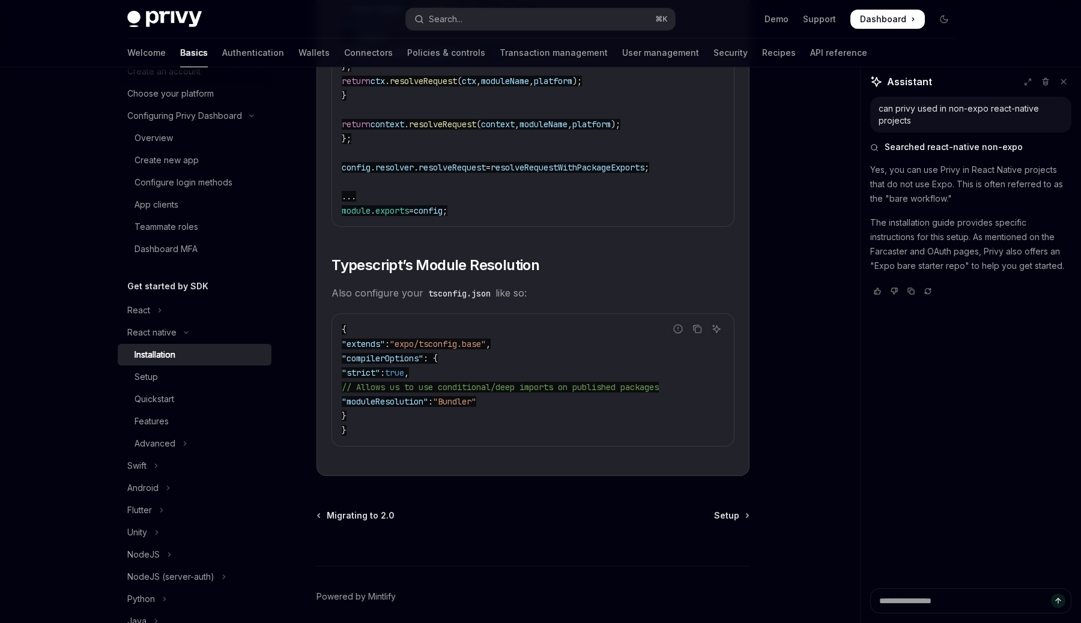
scroll to position [1998, 0]
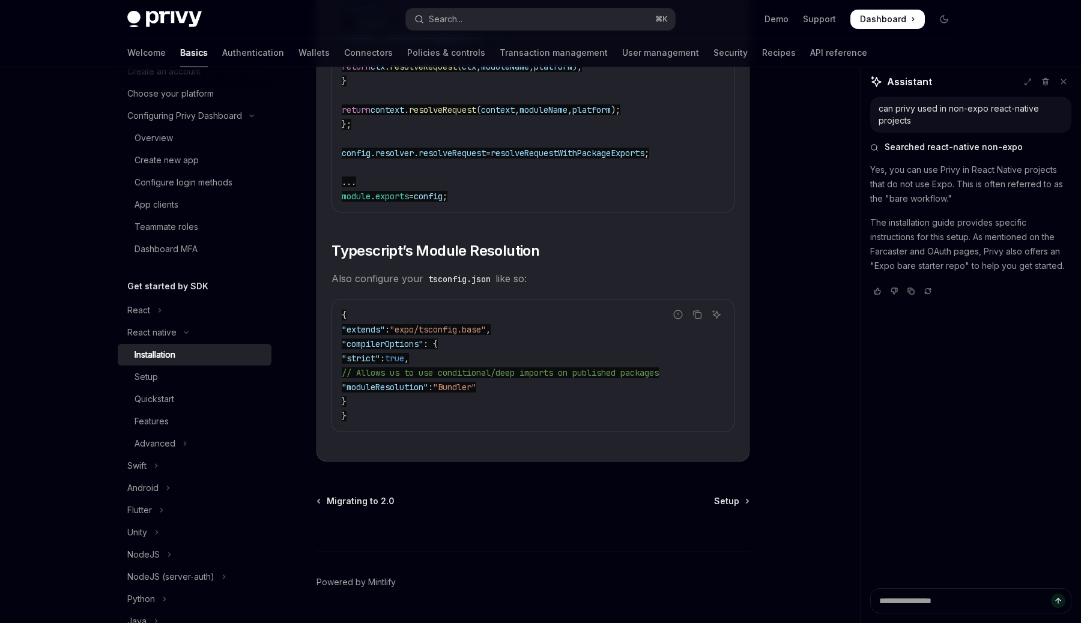
click at [417, 389] on code "{ "extends" : "expo/tsconfig.base" , "compilerOptions" : { "strict" : true , //…" at bounding box center [533, 365] width 383 height 115
click at [417, 402] on code "{ "extends" : "expo/tsconfig.base" , "compilerOptions" : { "strict" : true , //…" at bounding box center [533, 365] width 383 height 115
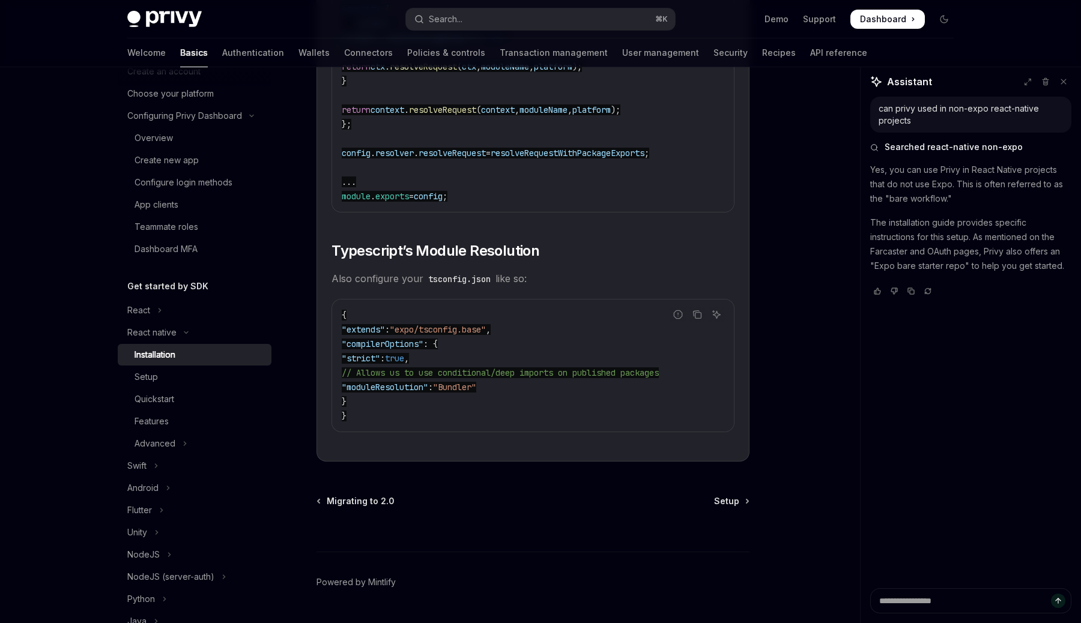
copy span "moduleResolution"
click at [476, 392] on span ""Bundler"" at bounding box center [454, 386] width 43 height 11
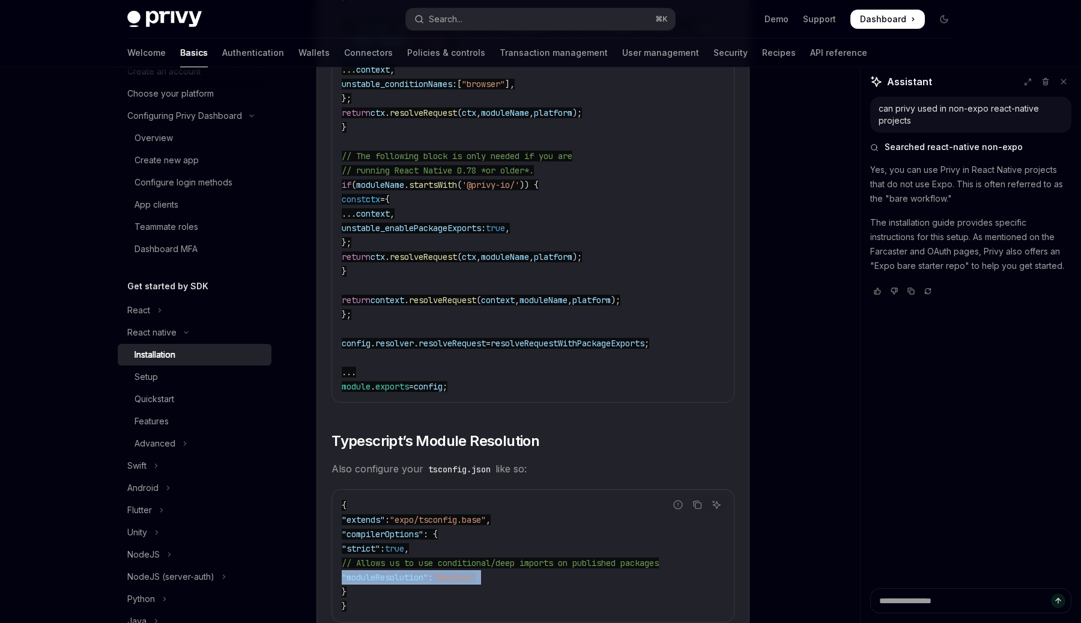
scroll to position [1807, 0]
copy code ""moduleResolution" : "Bundler""
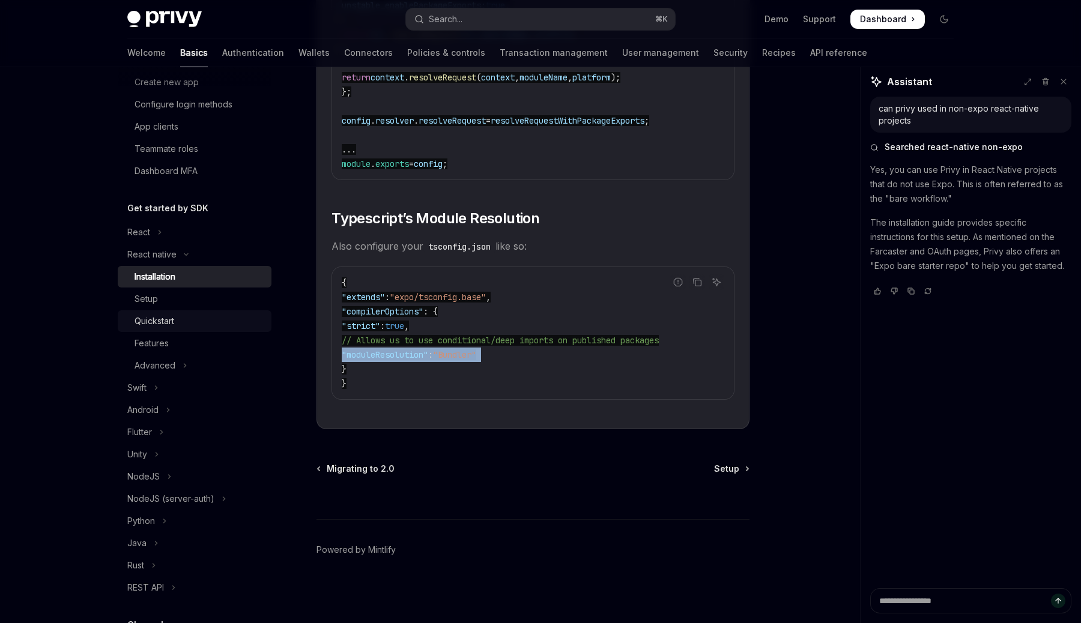
scroll to position [0, 0]
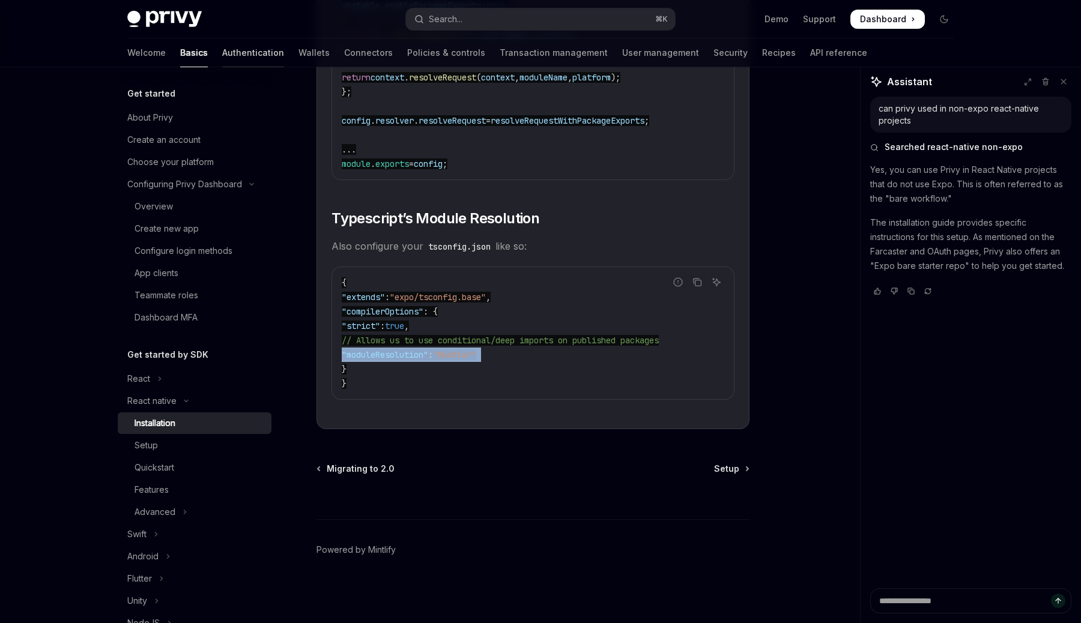
click at [222, 59] on link "Authentication" at bounding box center [253, 52] width 62 height 29
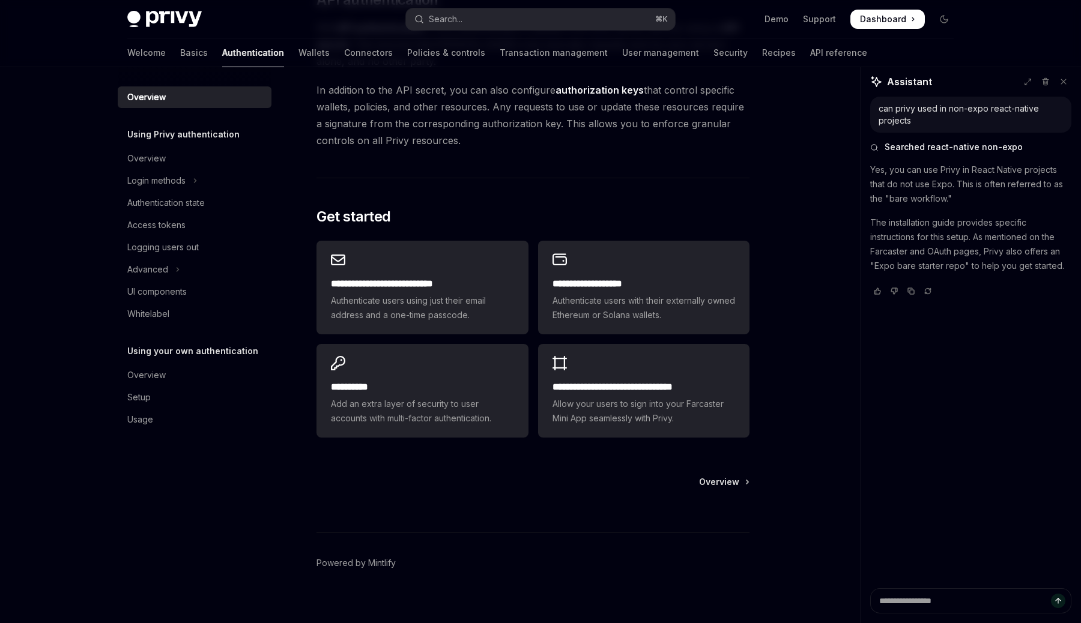
scroll to position [900, 0]
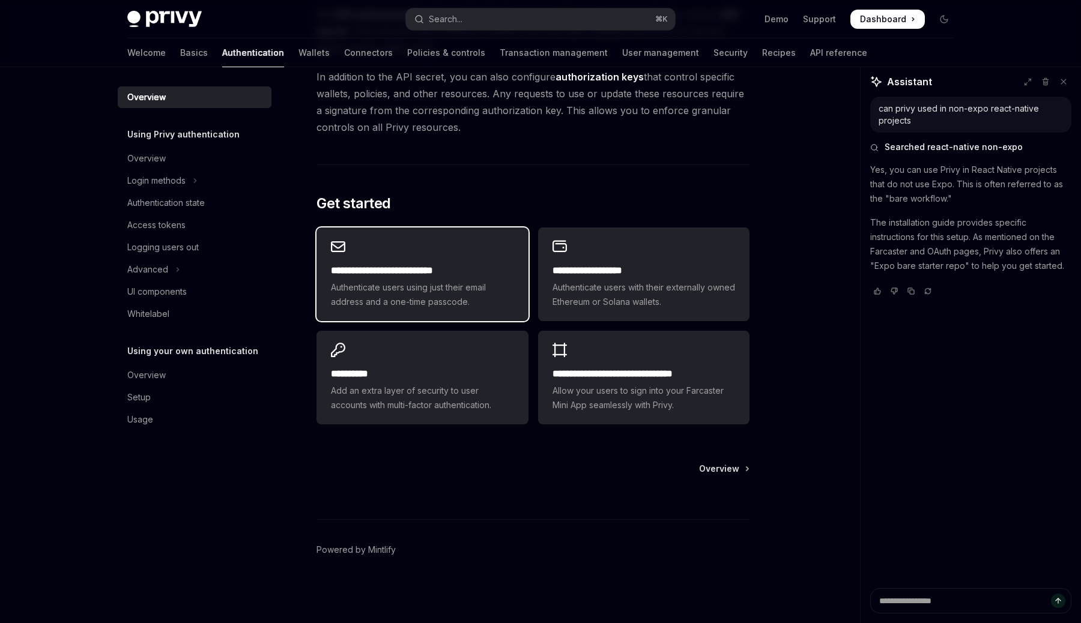
click at [429, 297] on span "Authenticate users using just their email address and a one-time passcode." at bounding box center [422, 294] width 183 height 29
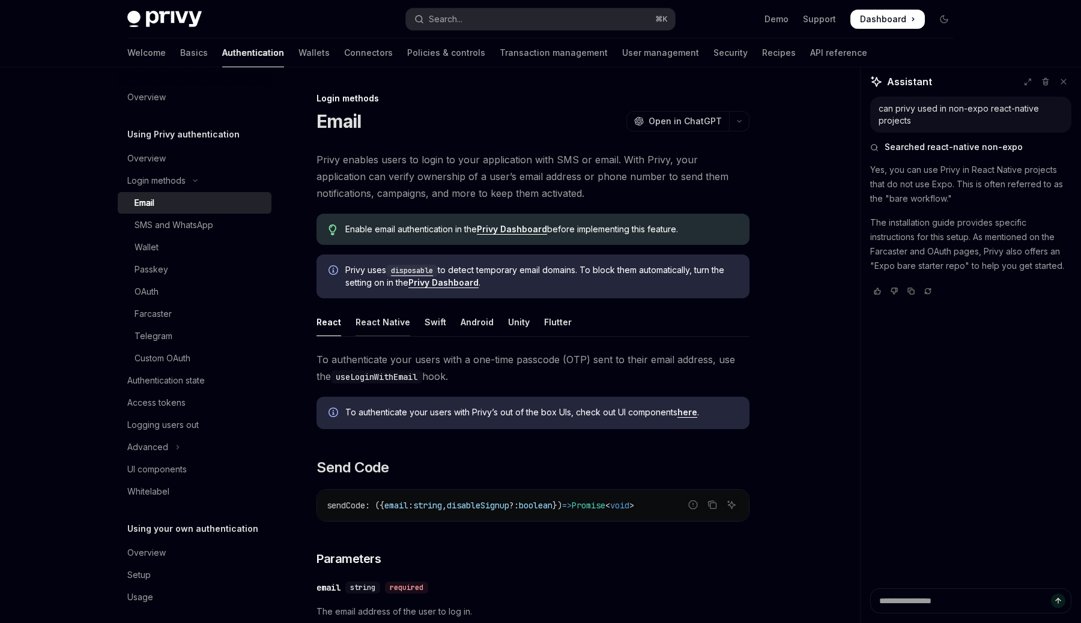
click at [389, 320] on div "React Native" at bounding box center [382, 322] width 55 height 28
click at [164, 90] on div "Overview" at bounding box center [146, 97] width 38 height 14
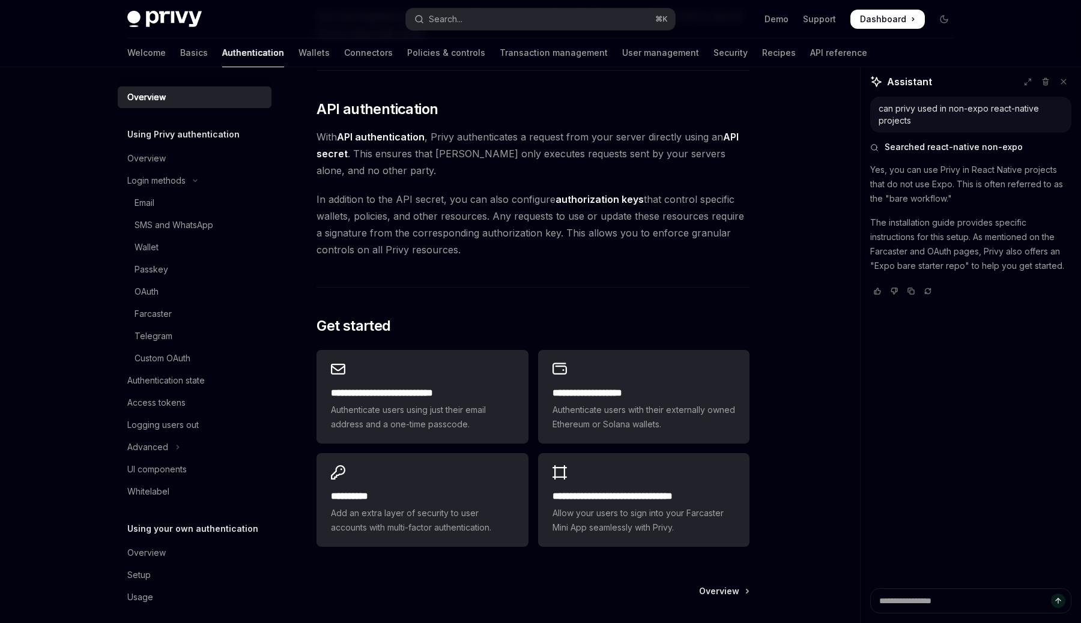
scroll to position [900, 0]
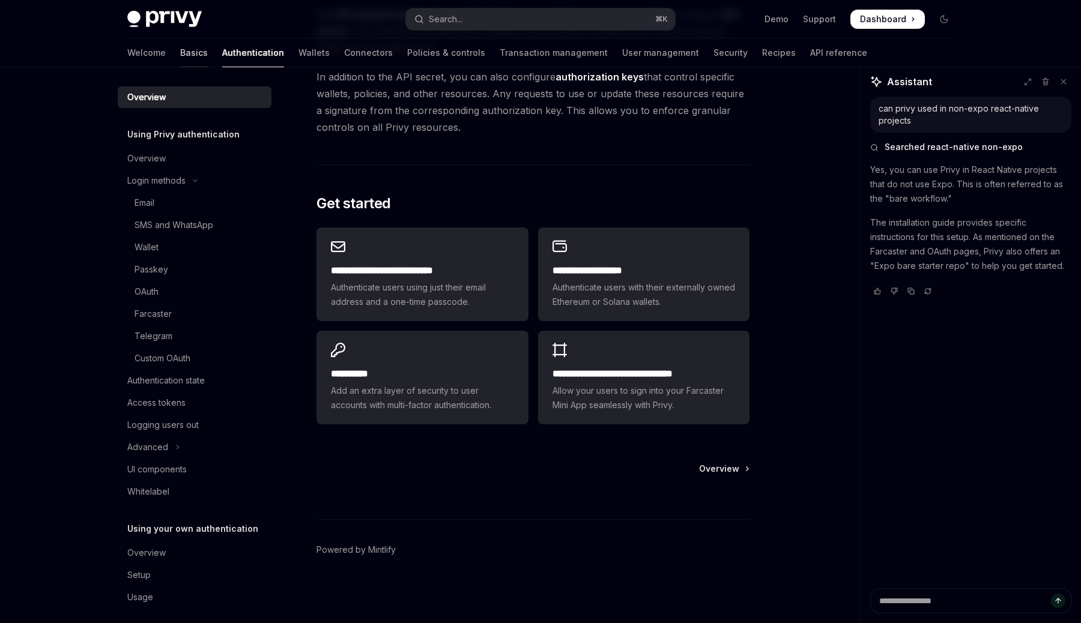
click at [180, 59] on link "Basics" at bounding box center [194, 52] width 28 height 29
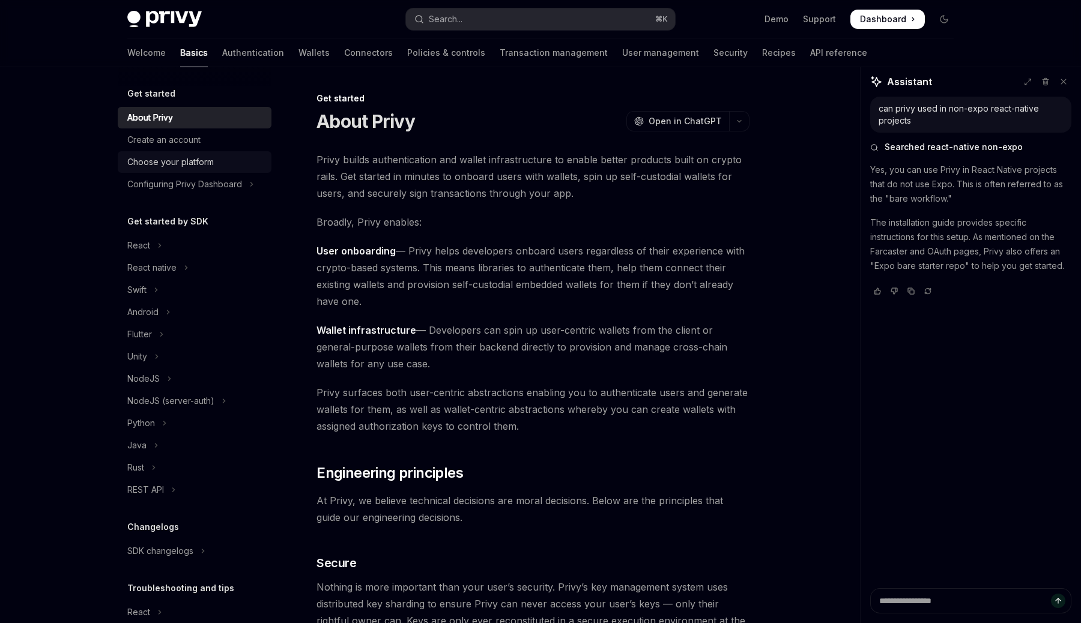
click at [204, 170] on link "Choose your platform" at bounding box center [195, 162] width 154 height 22
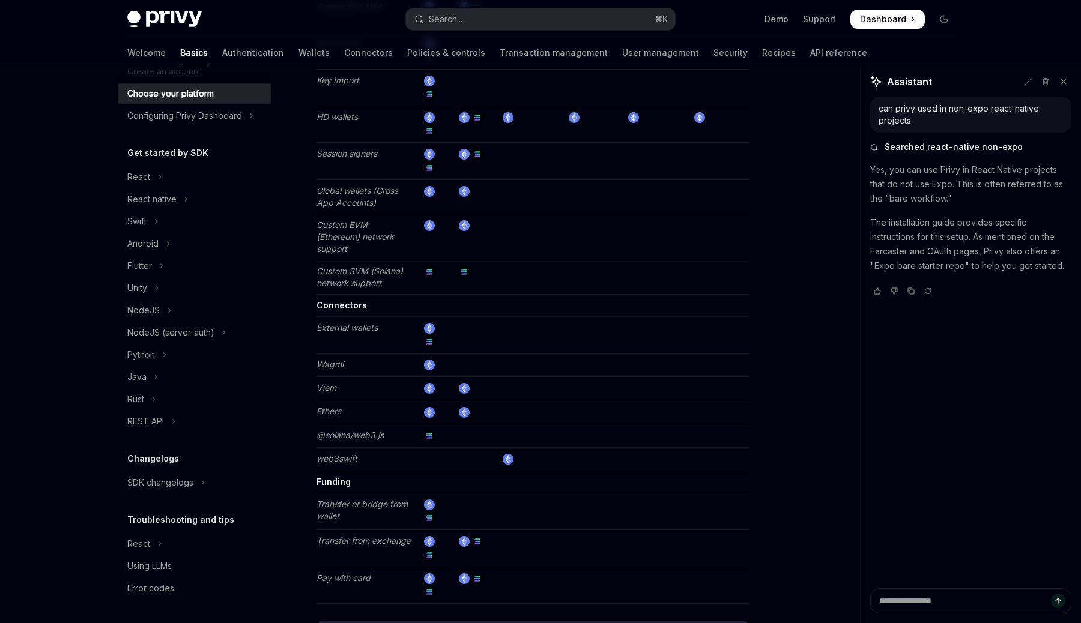
scroll to position [2192, 0]
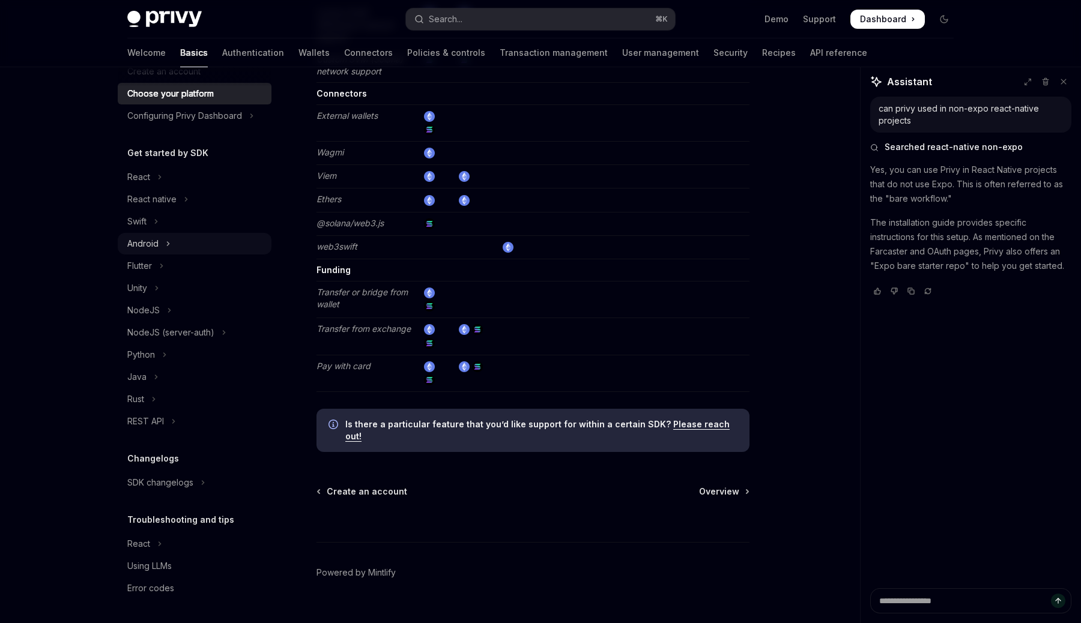
click at [166, 242] on icon "Toggle Android section" at bounding box center [168, 244] width 5 height 14
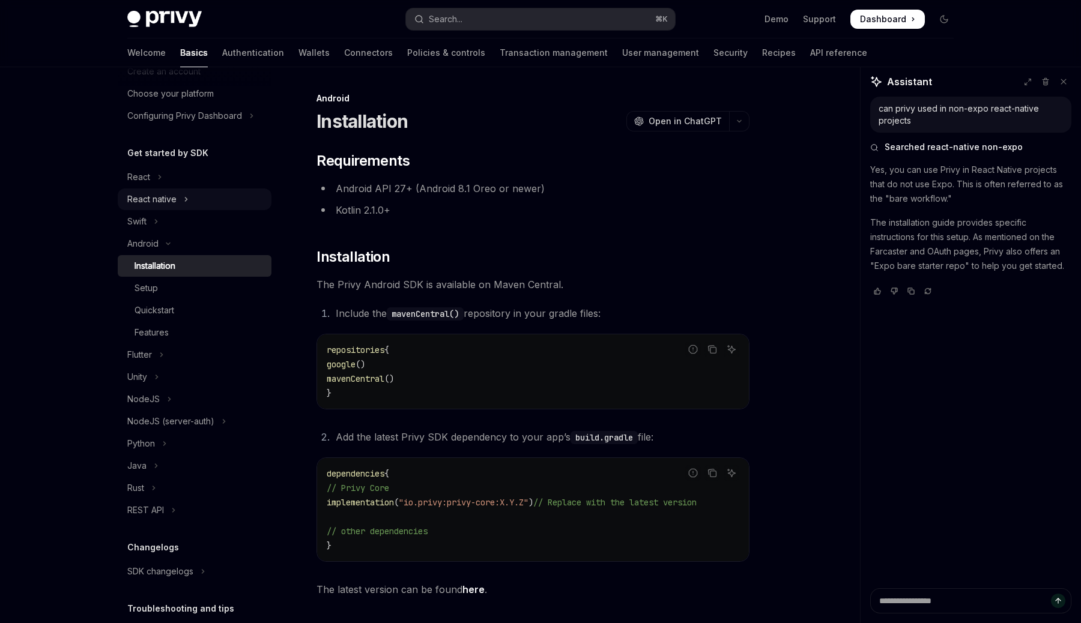
click at [156, 190] on button "React native" at bounding box center [195, 200] width 154 height 22
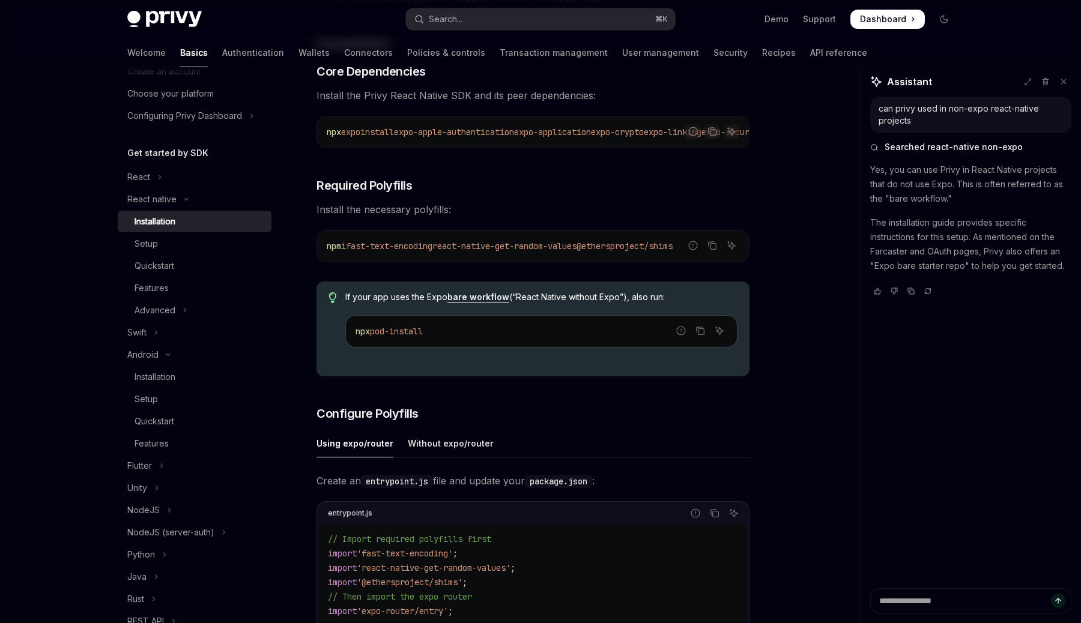
scroll to position [214, 0]
click at [467, 449] on div "Without expo/router" at bounding box center [451, 443] width 86 height 28
type textarea "*"
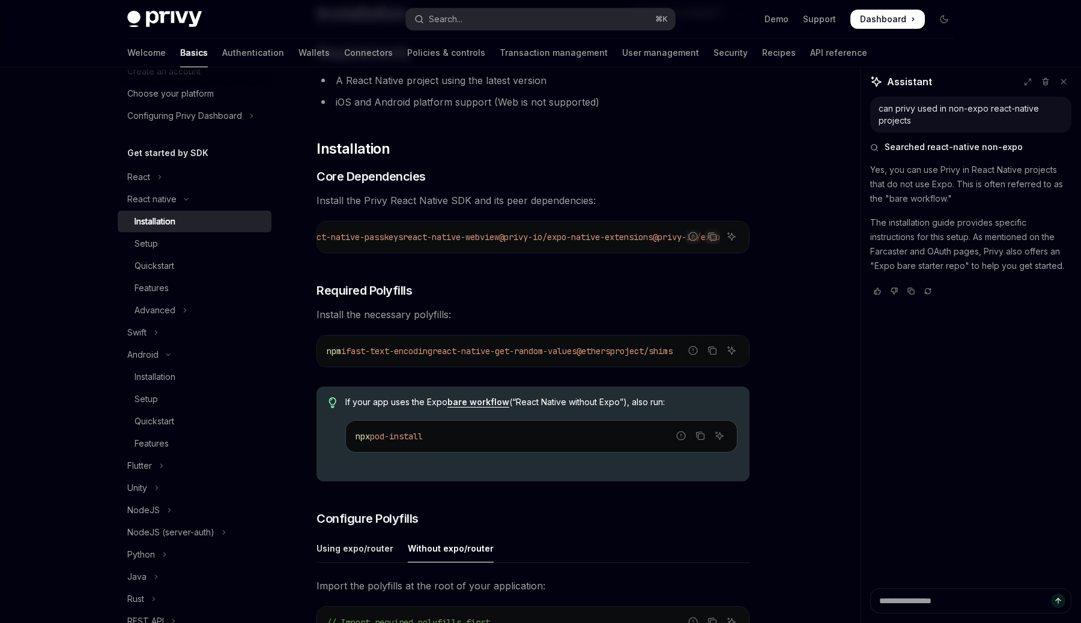
scroll to position [0, 666]
drag, startPoint x: 648, startPoint y: 238, endPoint x: 776, endPoint y: 239, distance: 127.9
click at [776, 239] on div "On this page Requirements Installation Core Dependencies Required Polyfills Con…" at bounding box center [540, 611] width 845 height 1305
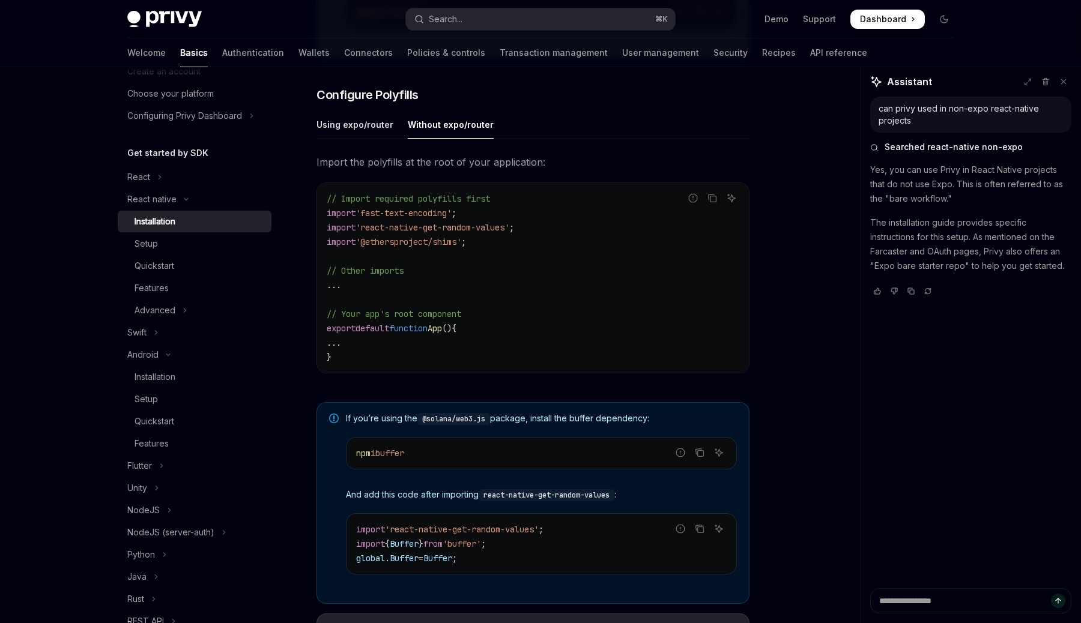
scroll to position [753, 0]
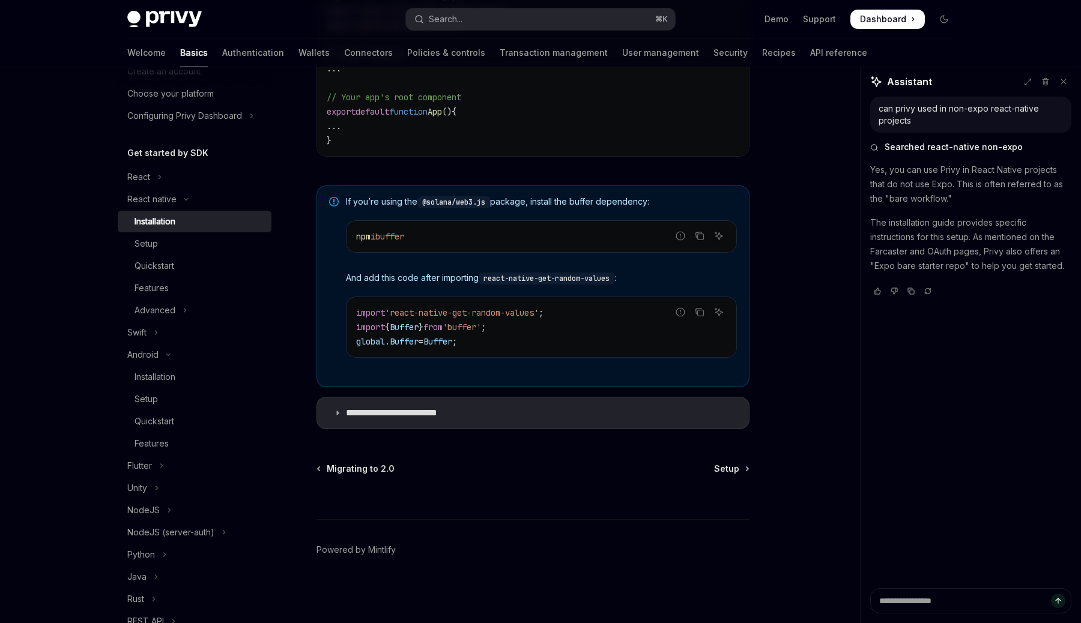
click at [741, 463] on link "Setup" at bounding box center [731, 469] width 34 height 12
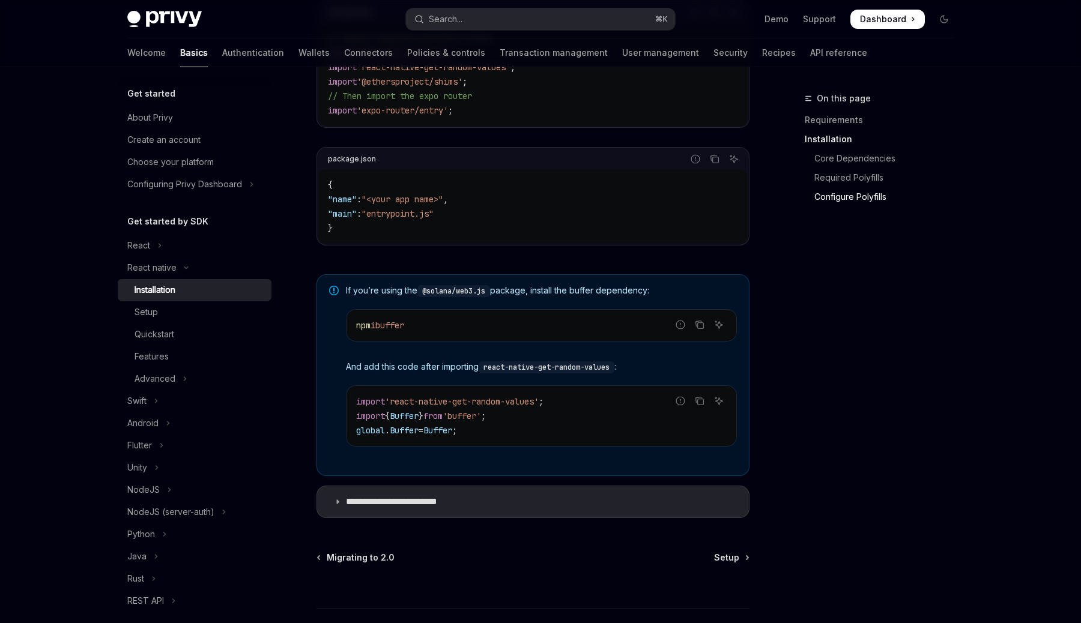
scroll to position [711, 0]
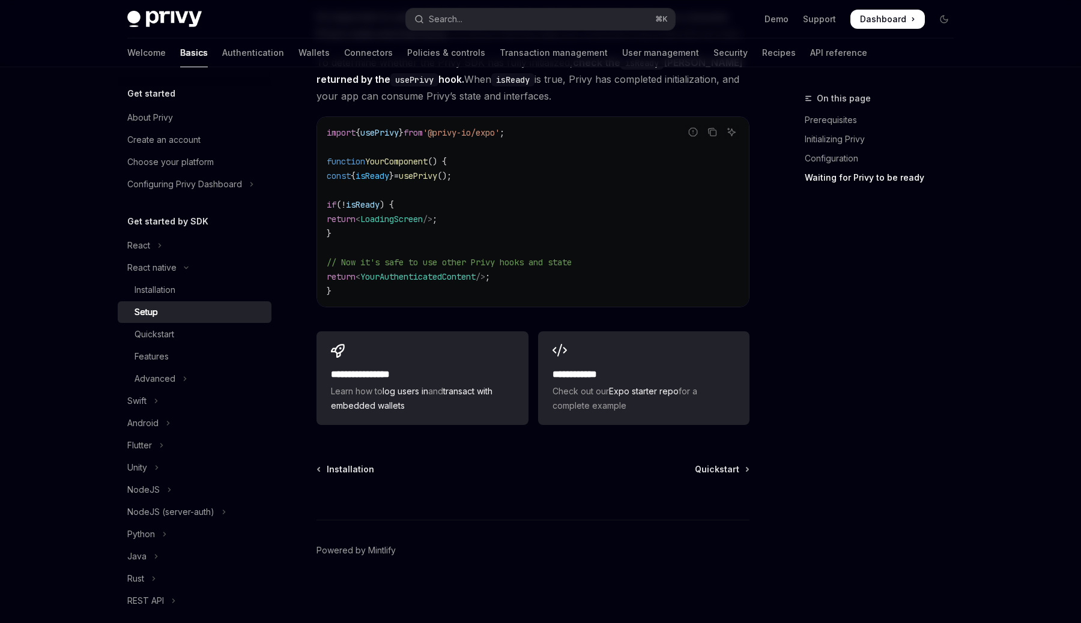
scroll to position [1037, 0]
click at [629, 385] on span "Check out our Expo starter repo for a complete example" at bounding box center [643, 398] width 183 height 29
